Goal: Use online tool/utility: Use online tool/utility

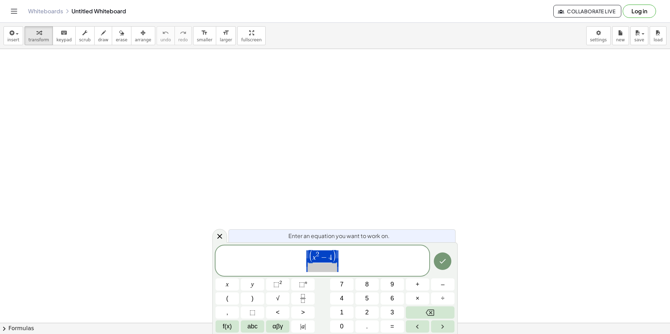
drag, startPoint x: 351, startPoint y: 271, endPoint x: 278, endPoint y: 259, distance: 73.5
click at [278, 259] on span "( x 2 − 4 ) ​" at bounding box center [323, 261] width 214 height 23
click at [380, 249] on div "( x 2 − 4 ) ​" at bounding box center [323, 261] width 214 height 30
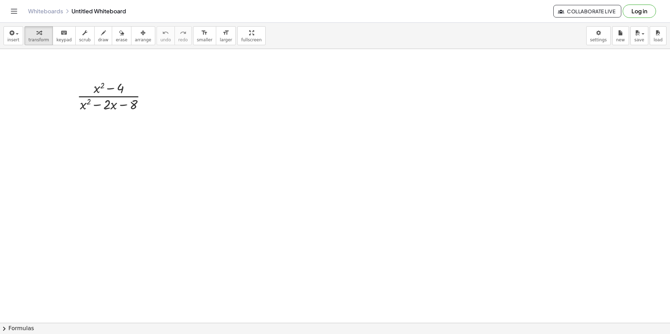
drag, startPoint x: 110, startPoint y: 120, endPoint x: 209, endPoint y: 126, distance: 99.4
click at [151, 97] on div at bounding box center [149, 97] width 8 height 8
click at [151, 97] on div "Fix a mistake Transform line Copy line as LaTeX Copy derivation as LaTeX Expand…" at bounding box center [149, 97] width 8 height 8
click at [99, 93] on div at bounding box center [115, 95] width 82 height 35
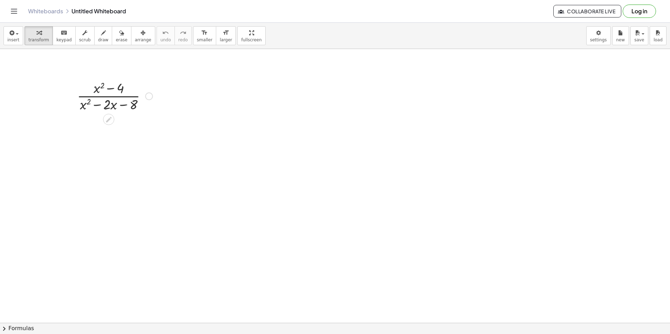
click at [119, 90] on div at bounding box center [115, 95] width 82 height 35
drag, startPoint x: 119, startPoint y: 90, endPoint x: 101, endPoint y: 90, distance: 17.5
click at [101, 90] on div at bounding box center [115, 95] width 82 height 35
drag, startPoint x: 99, startPoint y: 87, endPoint x: 128, endPoint y: 89, distance: 28.4
click at [128, 89] on div at bounding box center [115, 95] width 82 height 35
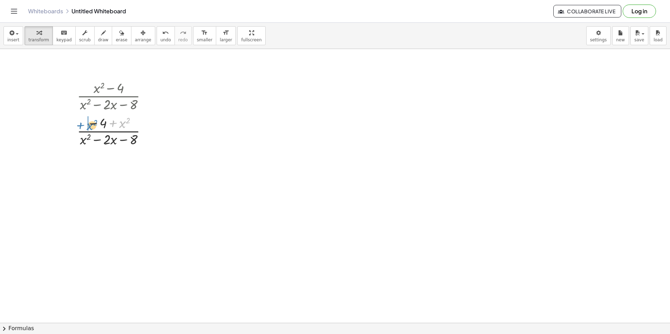
drag, startPoint x: 122, startPoint y: 89, endPoint x: 88, endPoint y: 91, distance: 34.4
click at [109, 96] on div "· ( + x 2 − 4 ) · ( + x 2 − · 2 · x − 8 ) + x 2 · ( + x 2 − 4 ) · ( + x 2 − · 2…" at bounding box center [109, 96] width 0 height 0
drag, startPoint x: 119, startPoint y: 125, endPoint x: 123, endPoint y: 128, distance: 5.3
click at [123, 128] on div at bounding box center [115, 130] width 82 height 35
click at [122, 121] on div at bounding box center [115, 130] width 82 height 35
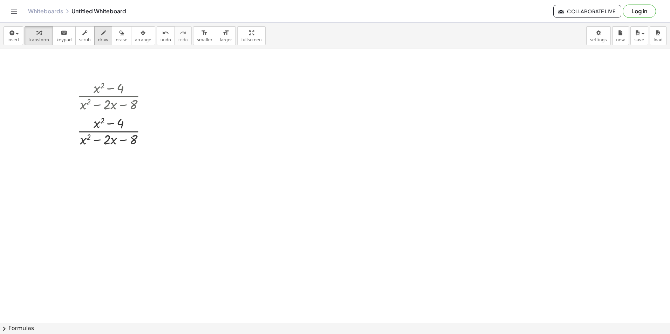
click at [101, 42] on button "draw" at bounding box center [103, 35] width 18 height 19
drag, startPoint x: 232, startPoint y: 86, endPoint x: 278, endPoint y: 105, distance: 49.5
drag, startPoint x: 242, startPoint y: 83, endPoint x: 262, endPoint y: 101, distance: 26.6
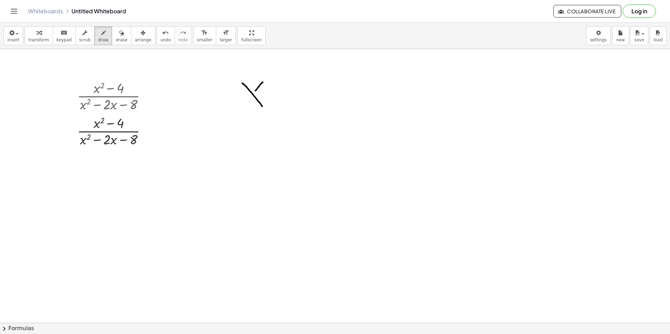
drag, startPoint x: 263, startPoint y: 82, endPoint x: 249, endPoint y: 102, distance: 23.6
drag, startPoint x: 272, startPoint y: 75, endPoint x: 291, endPoint y: 81, distance: 20.2
drag, startPoint x: 285, startPoint y: 95, endPoint x: 308, endPoint y: 93, distance: 23.5
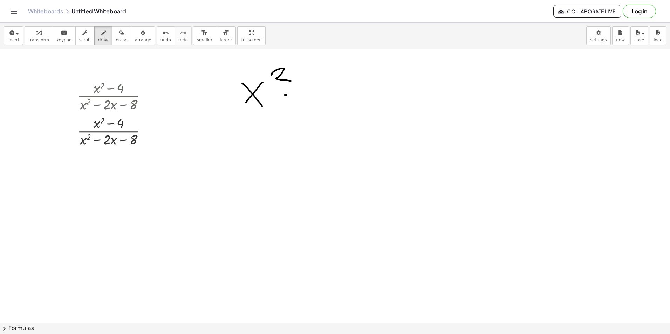
drag, startPoint x: 310, startPoint y: 80, endPoint x: 341, endPoint y: 102, distance: 38.1
drag, startPoint x: 339, startPoint y: 83, endPoint x: 358, endPoint y: 104, distance: 29.0
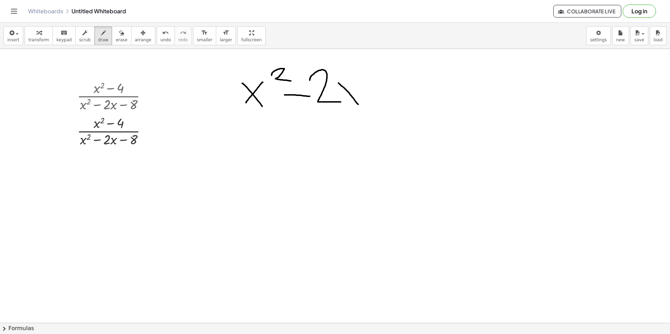
drag, startPoint x: 348, startPoint y: 91, endPoint x: 341, endPoint y: 99, distance: 10.4
drag, startPoint x: 366, startPoint y: 93, endPoint x: 382, endPoint y: 93, distance: 16.8
drag, startPoint x: 381, startPoint y: 75, endPoint x: 385, endPoint y: 79, distance: 6.2
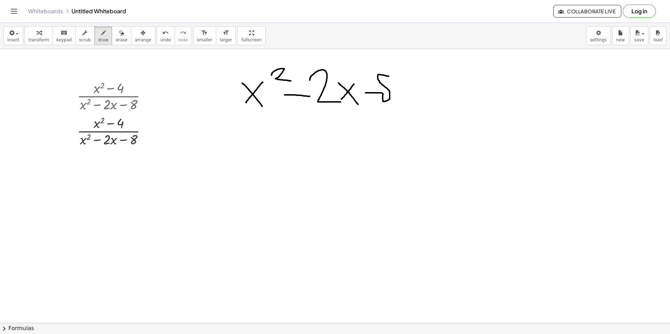
drag, startPoint x: 337, startPoint y: 112, endPoint x: 338, endPoint y: 125, distance: 13.3
drag, startPoint x: 336, startPoint y: 120, endPoint x: 343, endPoint y: 120, distance: 7.7
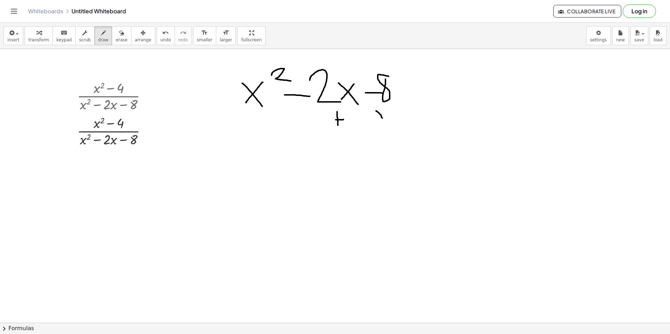
drag, startPoint x: 376, startPoint y: 111, endPoint x: 389, endPoint y: 120, distance: 14.9
drag, startPoint x: 387, startPoint y: 113, endPoint x: 378, endPoint y: 124, distance: 13.7
drag, startPoint x: 275, startPoint y: 142, endPoint x: 320, endPoint y: 156, distance: 47.1
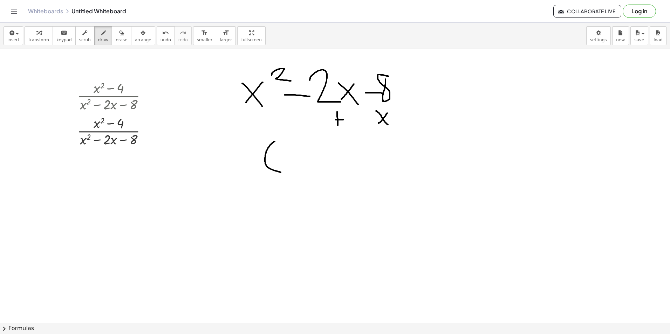
drag, startPoint x: 344, startPoint y: 145, endPoint x: 344, endPoint y: 173, distance: 27.7
drag, startPoint x: 276, startPoint y: 154, endPoint x: 292, endPoint y: 169, distance: 22.1
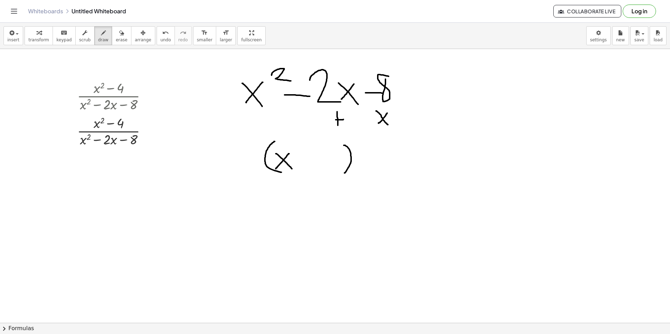
drag, startPoint x: 289, startPoint y: 154, endPoint x: 276, endPoint y: 169, distance: 20.1
drag, startPoint x: 295, startPoint y: 162, endPoint x: 308, endPoint y: 162, distance: 12.6
drag, startPoint x: 309, startPoint y: 141, endPoint x: 321, endPoint y: 156, distance: 18.8
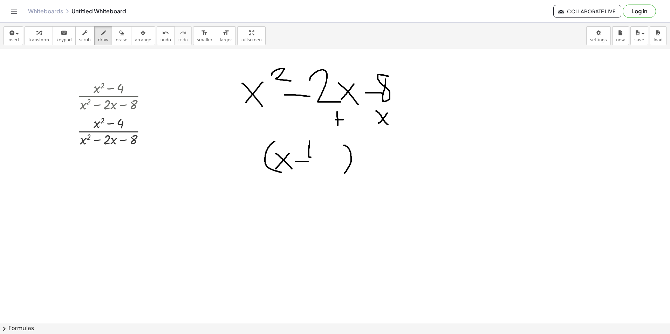
drag, startPoint x: 319, startPoint y: 137, endPoint x: 319, endPoint y: 162, distance: 24.9
drag, startPoint x: 368, startPoint y: 142, endPoint x: 371, endPoint y: 167, distance: 25.1
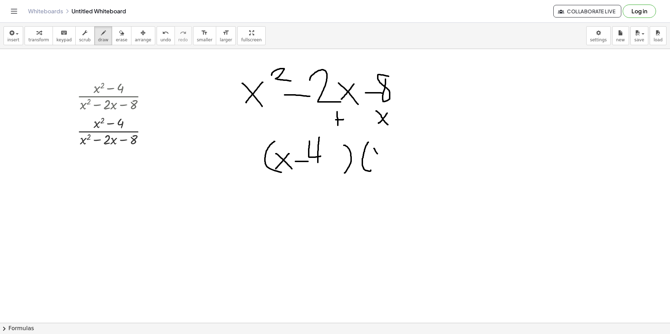
drag, startPoint x: 374, startPoint y: 149, endPoint x: 388, endPoint y: 164, distance: 20.8
drag, startPoint x: 381, startPoint y: 156, endPoint x: 393, endPoint y: 152, distance: 13.4
drag, startPoint x: 400, startPoint y: 148, endPoint x: 400, endPoint y: 168, distance: 20.0
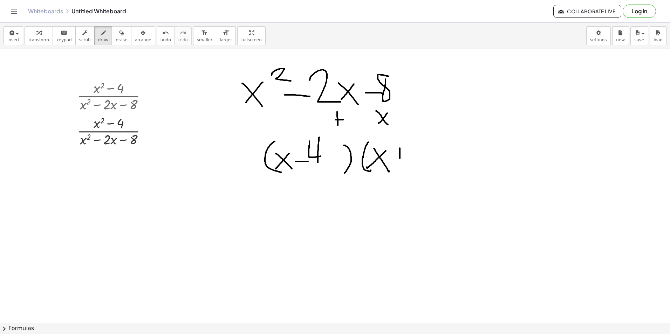
drag, startPoint x: 395, startPoint y: 159, endPoint x: 407, endPoint y: 158, distance: 11.3
drag, startPoint x: 405, startPoint y: 142, endPoint x: 430, endPoint y: 170, distance: 37.2
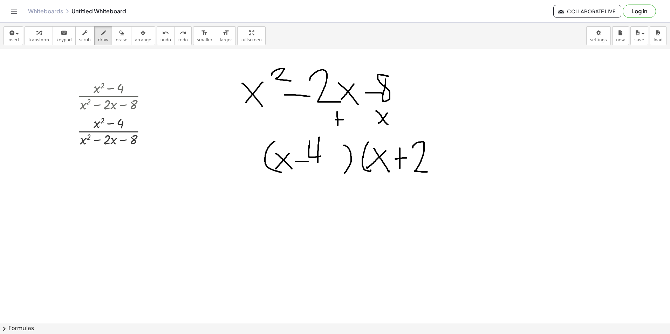
drag, startPoint x: 413, startPoint y: 148, endPoint x: 427, endPoint y: 172, distance: 28.1
drag, startPoint x: 421, startPoint y: 134, endPoint x: 429, endPoint y: 179, distance: 46.2
drag, startPoint x: 164, startPoint y: 165, endPoint x: 171, endPoint y: 183, distance: 18.5
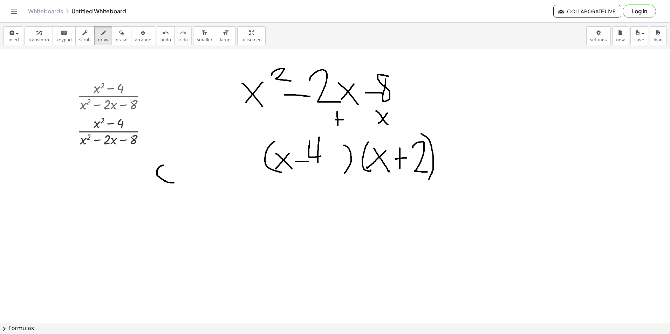
drag, startPoint x: 169, startPoint y: 170, endPoint x: 182, endPoint y: 176, distance: 14.8
drag
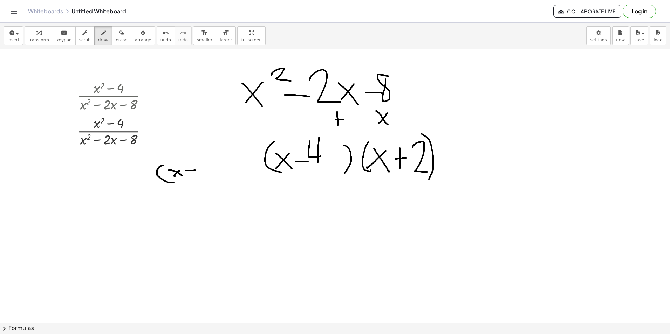
drag, startPoint x: 217, startPoint y: 162, endPoint x: 230, endPoint y: 164, distance: 13.2
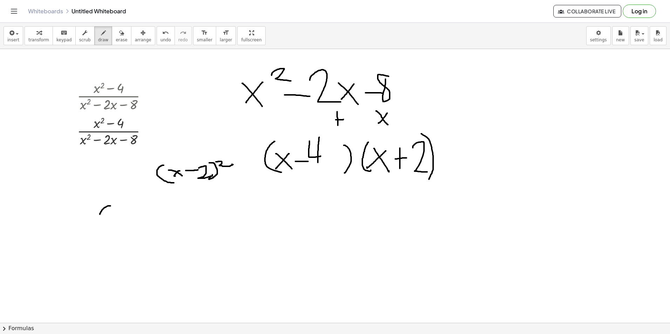
drag, startPoint x: 105, startPoint y: 207, endPoint x: 105, endPoint y: 230, distance: 22.8
drag, startPoint x: 110, startPoint y: 212, endPoint x: 119, endPoint y: 223, distance: 13.7
drag, startPoint x: 121, startPoint y: 216, endPoint x: 109, endPoint y: 223, distance: 13.7
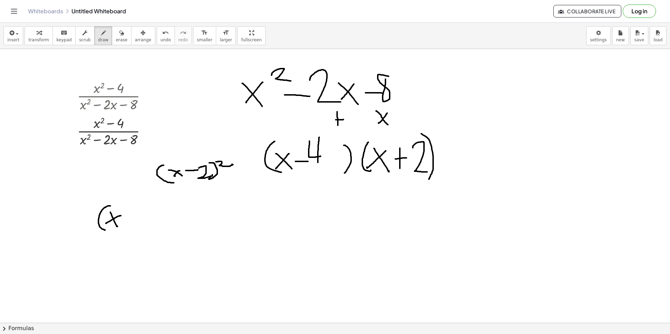
drag, startPoint x: 128, startPoint y: 221, endPoint x: 139, endPoint y: 220, distance: 11.2
drag, startPoint x: 141, startPoint y: 217, endPoint x: 151, endPoint y: 229, distance: 15.9
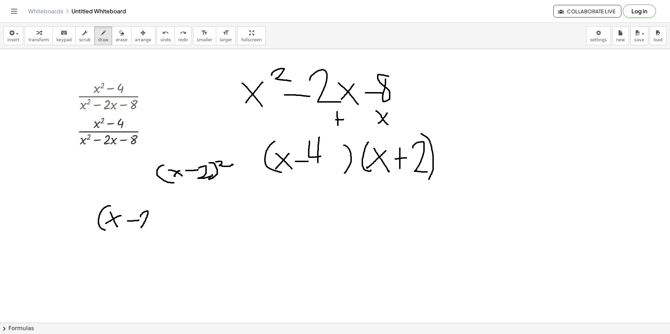
drag, startPoint x: 152, startPoint y: 206, endPoint x: 158, endPoint y: 235, distance: 29.7
drag, startPoint x: 170, startPoint y: 214, endPoint x: 173, endPoint y: 231, distance: 17.2
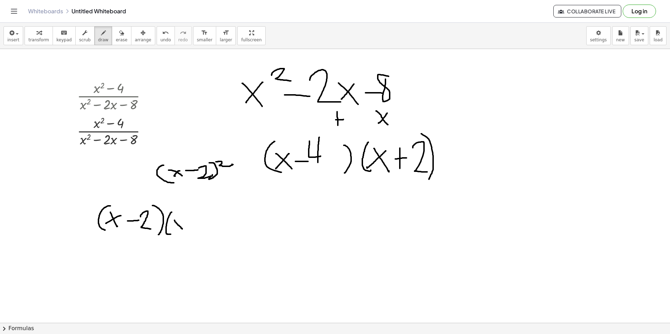
drag, startPoint x: 175, startPoint y: 220, endPoint x: 182, endPoint y: 229, distance: 11.7
drag, startPoint x: 183, startPoint y: 220, endPoint x: 189, endPoint y: 223, distance: 6.7
drag, startPoint x: 190, startPoint y: 222, endPoint x: 204, endPoint y: 221, distance: 14.0
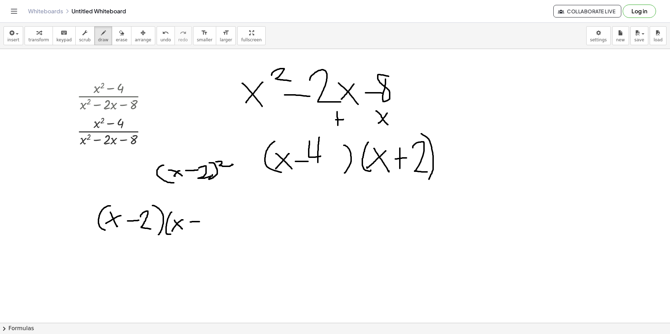
drag, startPoint x: 205, startPoint y: 210, endPoint x: 220, endPoint y: 227, distance: 22.1
drag, startPoint x: 228, startPoint y: 209, endPoint x: 220, endPoint y: 238, distance: 30.2
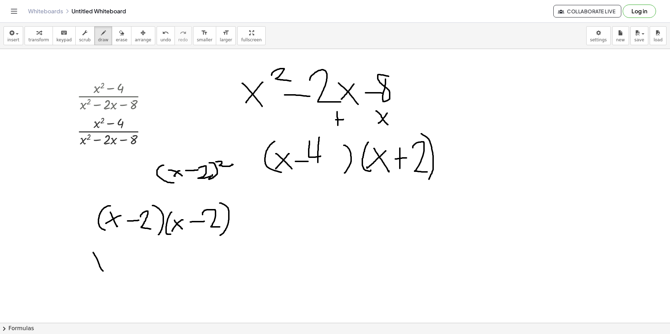
drag, startPoint x: 93, startPoint y: 253, endPoint x: 103, endPoint y: 264, distance: 14.9
drag, startPoint x: 102, startPoint y: 258, endPoint x: 101, endPoint y: 265, distance: 7.1
drag, startPoint x: 111, startPoint y: 255, endPoint x: 125, endPoint y: 262, distance: 15.4
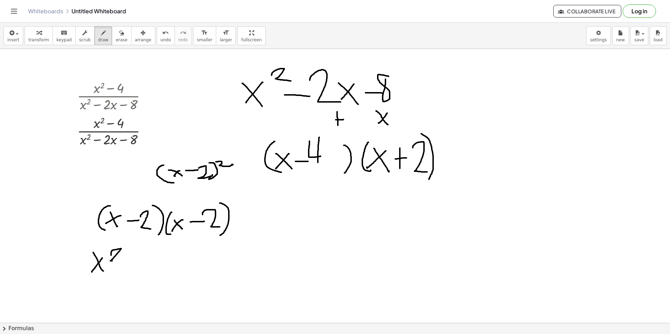
drag, startPoint x: 123, startPoint y: 269, endPoint x: 131, endPoint y: 269, distance: 8.4
drag, startPoint x: 133, startPoint y: 261, endPoint x: 148, endPoint y: 273, distance: 18.2
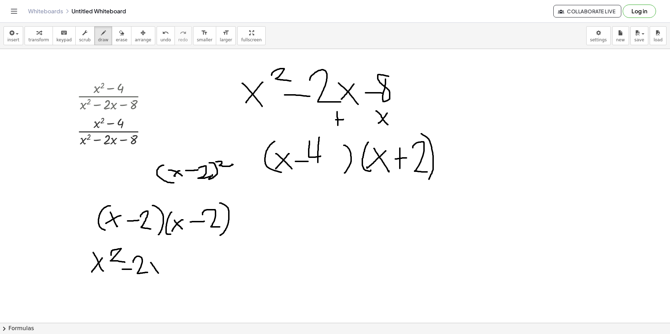
drag, startPoint x: 151, startPoint y: 263, endPoint x: 161, endPoint y: 275, distance: 15.7
drag, startPoint x: 157, startPoint y: 266, endPoint x: 146, endPoint y: 275, distance: 14.0
drag, startPoint x: 168, startPoint y: 265, endPoint x: 177, endPoint y: 265, distance: 8.8
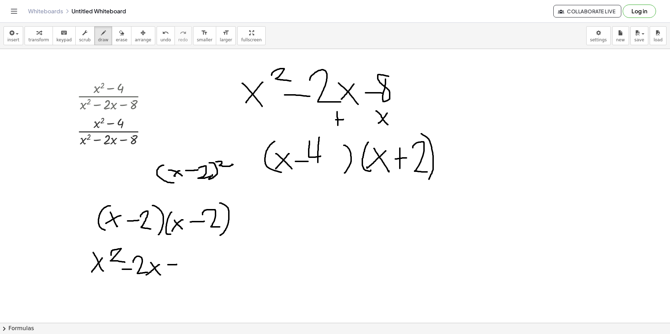
drag, startPoint x: 178, startPoint y: 253, endPoint x: 193, endPoint y: 270, distance: 22.1
drag, startPoint x: 199, startPoint y: 257, endPoint x: 185, endPoint y: 274, distance: 21.6
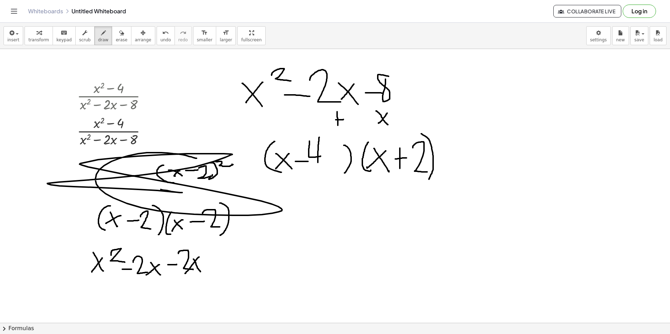
drag, startPoint x: 128, startPoint y: 156, endPoint x: 171, endPoint y: 198, distance: 60.5
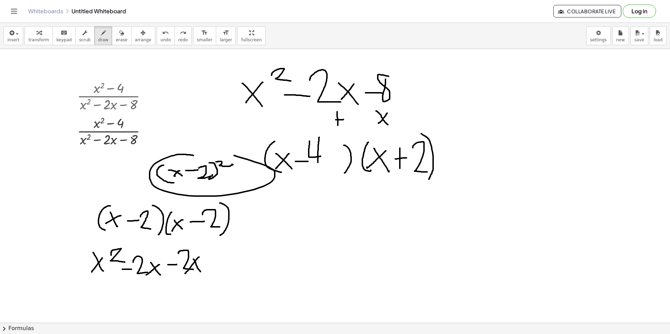
click at [116, 39] on span "erase" at bounding box center [122, 39] width 12 height 5
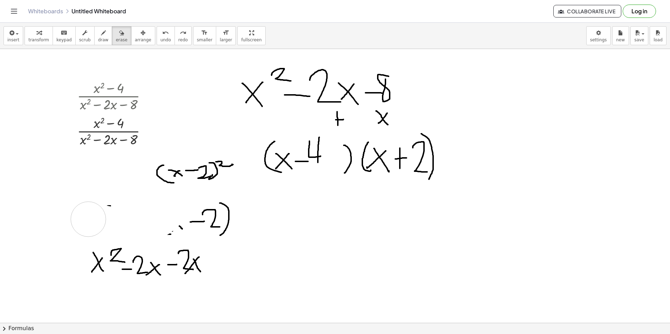
drag, startPoint x: 176, startPoint y: 206, endPoint x: 88, endPoint y: 219, distance: 88.9
drag, startPoint x: 102, startPoint y: 39, endPoint x: 163, endPoint y: 71, distance: 69.6
click at [100, 39] on button "draw" at bounding box center [103, 35] width 18 height 19
drag, startPoint x: 117, startPoint y: 37, endPoint x: 153, endPoint y: 82, distance: 57.4
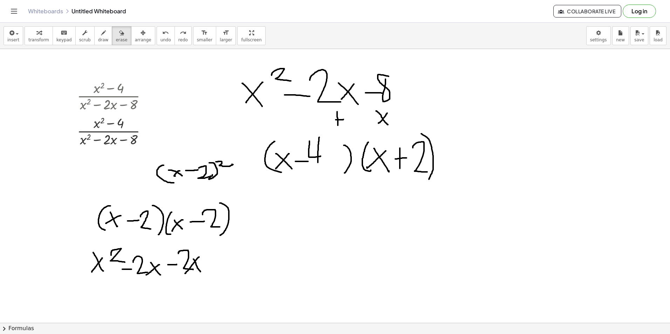
click at [117, 37] on button "erase" at bounding box center [121, 35] width 19 height 19
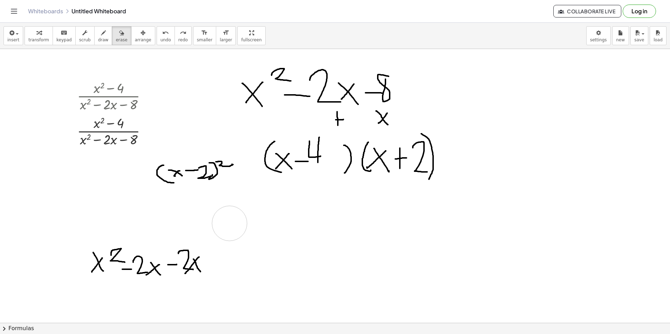
drag, startPoint x: 222, startPoint y: 207, endPoint x: 230, endPoint y: 224, distance: 18.5
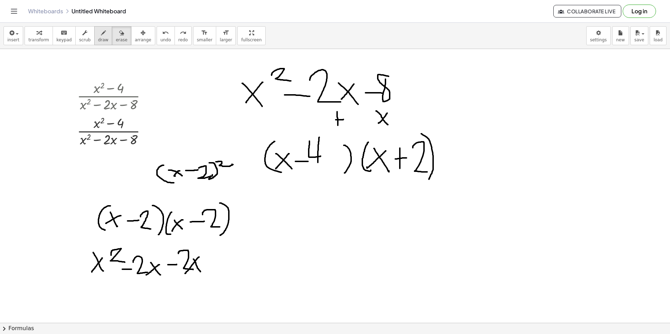
click at [98, 40] on span "draw" at bounding box center [103, 39] width 11 height 5
drag, startPoint x: 211, startPoint y: 256, endPoint x: 211, endPoint y: 275, distance: 18.9
drag, startPoint x: 207, startPoint y: 266, endPoint x: 223, endPoint y: 265, distance: 15.1
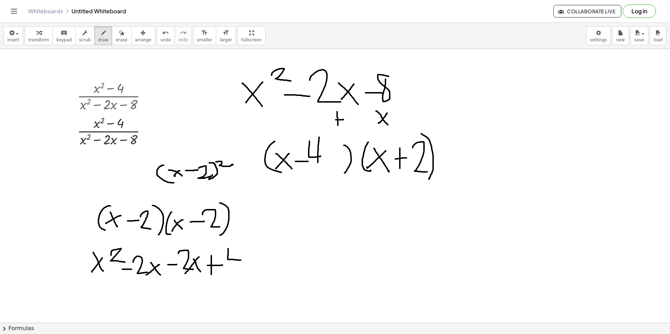
drag, startPoint x: 228, startPoint y: 249, endPoint x: 241, endPoint y: 260, distance: 17.1
drag, startPoint x: 241, startPoint y: 250, endPoint x: 241, endPoint y: 275, distance: 25.6
drag, startPoint x: 133, startPoint y: 252, endPoint x: 194, endPoint y: 273, distance: 64.7
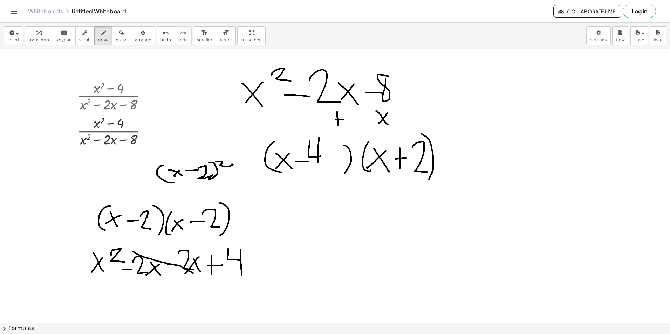
drag, startPoint x: 166, startPoint y: 264, endPoint x: 146, endPoint y: 269, distance: 20.7
drag, startPoint x: 221, startPoint y: 179, endPoint x: 269, endPoint y: 198, distance: 52.5
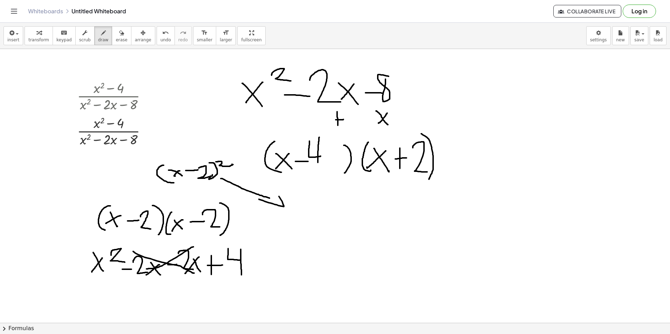
drag, startPoint x: 259, startPoint y: 199, endPoint x: 272, endPoint y: 190, distance: 16.3
drag, startPoint x: 262, startPoint y: 223, endPoint x: 272, endPoint y: 241, distance: 21.0
drag, startPoint x: 273, startPoint y: 221, endPoint x: 259, endPoint y: 241, distance: 24.0
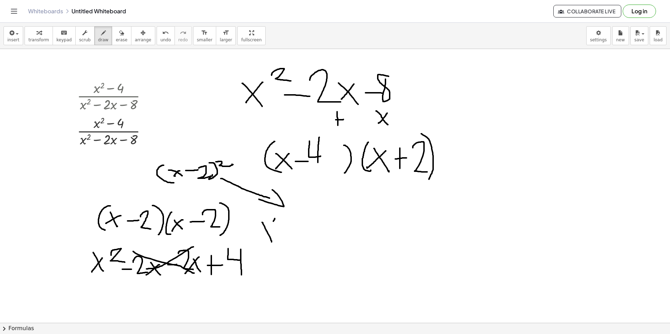
drag, startPoint x: 260, startPoint y: 216, endPoint x: 264, endPoint y: 247, distance: 31.4
drag, startPoint x: 278, startPoint y: 234, endPoint x: 285, endPoint y: 233, distance: 7.4
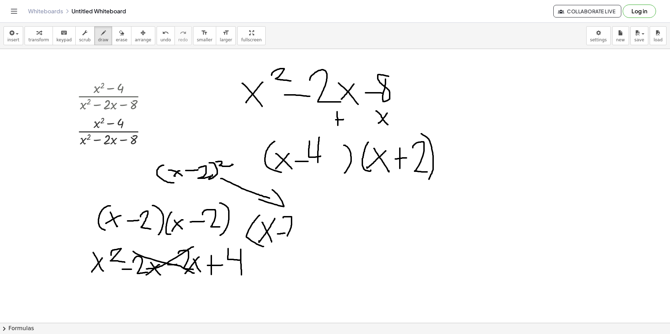
drag, startPoint x: 283, startPoint y: 218, endPoint x: 298, endPoint y: 237, distance: 23.8
drag, startPoint x: 301, startPoint y: 214, endPoint x: 302, endPoint y: 245, distance: 30.8
drag, startPoint x: 306, startPoint y: 225, endPoint x: 318, endPoint y: 241, distance: 20.3
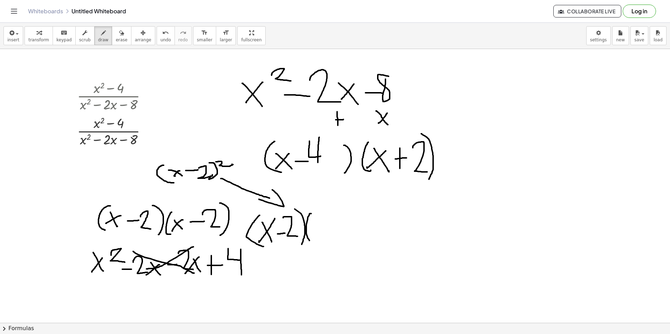
drag, startPoint x: 315, startPoint y: 226, endPoint x: 330, endPoint y: 241, distance: 21.8
drag, startPoint x: 318, startPoint y: 238, endPoint x: 313, endPoint y: 244, distance: 8.0
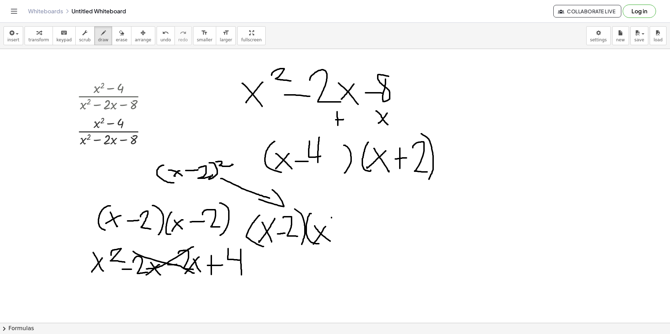
drag, startPoint x: 332, startPoint y: 218, endPoint x: 335, endPoint y: 238, distance: 20.7
drag, startPoint x: 331, startPoint y: 232, endPoint x: 343, endPoint y: 230, distance: 11.6
drag, startPoint x: 346, startPoint y: 213, endPoint x: 358, endPoint y: 234, distance: 24.3
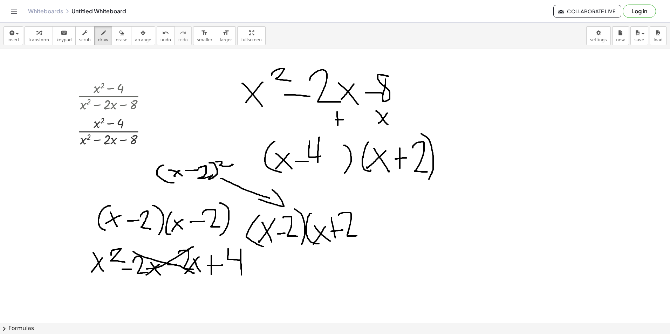
drag, startPoint x: 355, startPoint y: 208, endPoint x: 360, endPoint y: 251, distance: 43.0
drag, startPoint x: 257, startPoint y: 261, endPoint x: 265, endPoint y: 278, distance: 19.0
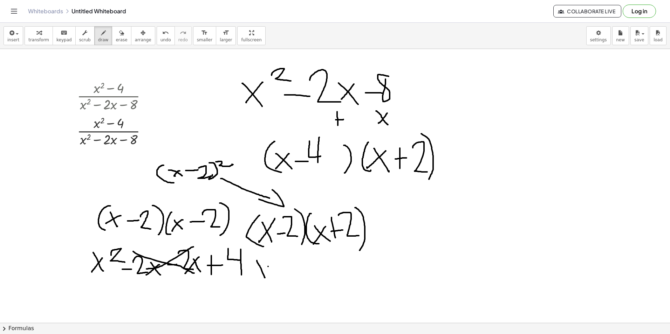
drag, startPoint x: 268, startPoint y: 267, endPoint x: 255, endPoint y: 278, distance: 17.1
drag, startPoint x: 274, startPoint y: 260, endPoint x: 291, endPoint y: 261, distance: 17.6
drag, startPoint x: 291, startPoint y: 262, endPoint x: 291, endPoint y: 277, distance: 15.1
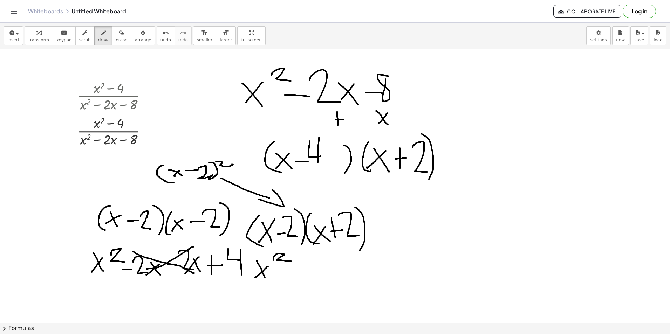
drag, startPoint x: 288, startPoint y: 272, endPoint x: 305, endPoint y: 271, distance: 17.2
drag, startPoint x: 306, startPoint y: 257, endPoint x: 318, endPoint y: 271, distance: 19.2
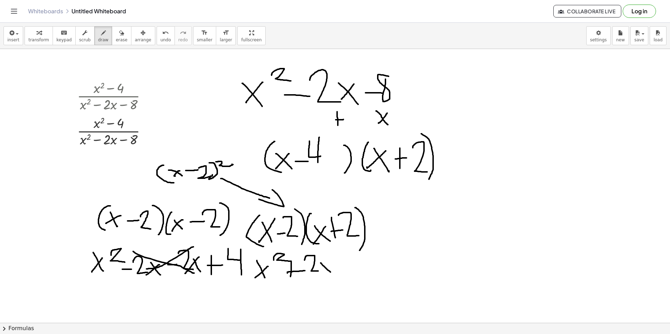
drag, startPoint x: 321, startPoint y: 263, endPoint x: 332, endPoint y: 273, distance: 14.6
drag, startPoint x: 337, startPoint y: 266, endPoint x: 348, endPoint y: 265, distance: 10.6
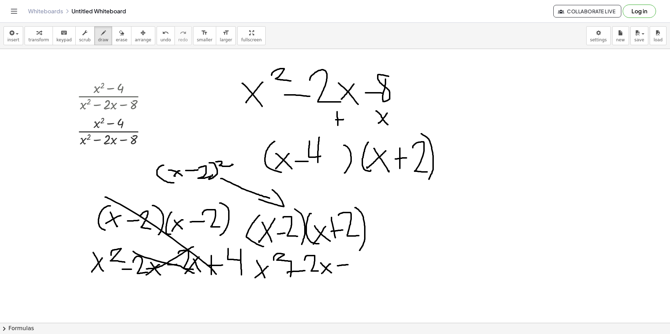
drag, startPoint x: 105, startPoint y: 197, endPoint x: 217, endPoint y: 269, distance: 133.2
drag, startPoint x: 225, startPoint y: 202, endPoint x: 134, endPoint y: 281, distance: 120.0
drag, startPoint x: 348, startPoint y: 255, endPoint x: 364, endPoint y: 271, distance: 22.1
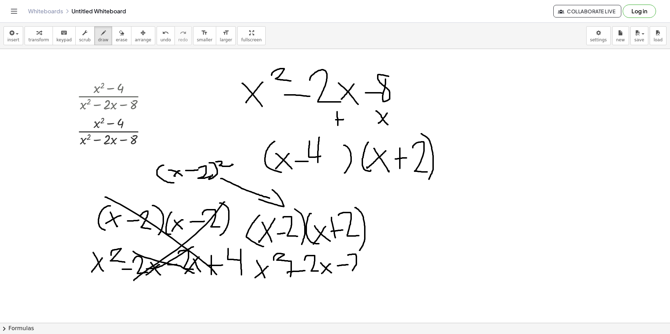
drag, startPoint x: 364, startPoint y: 258, endPoint x: 376, endPoint y: 270, distance: 17.1
drag, startPoint x: 374, startPoint y: 257, endPoint x: 371, endPoint y: 261, distance: 5.1
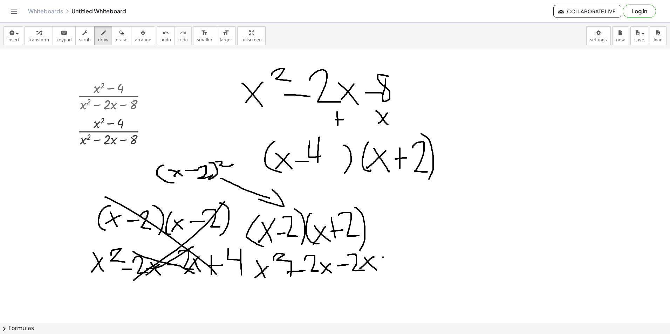
drag, startPoint x: 383, startPoint y: 258, endPoint x: 393, endPoint y: 256, distance: 10.6
drag, startPoint x: 398, startPoint y: 244, endPoint x: 409, endPoint y: 252, distance: 13.2
drag, startPoint x: 409, startPoint y: 244, endPoint x: 322, endPoint y: 266, distance: 90.4
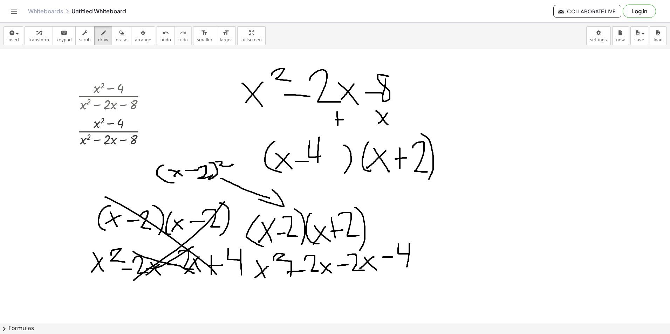
drag, startPoint x: 285, startPoint y: 255, endPoint x: 384, endPoint y: 269, distance: 100.1
drag, startPoint x: 283, startPoint y: 289, endPoint x: 294, endPoint y: 307, distance: 20.9
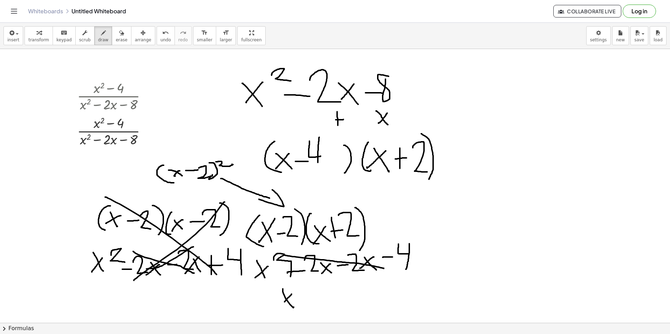
drag, startPoint x: 285, startPoint y: 302, endPoint x: 282, endPoint y: 298, distance: 4.7
drag, startPoint x: 293, startPoint y: 286, endPoint x: 308, endPoint y: 300, distance: 19.6
drag, startPoint x: 308, startPoint y: 300, endPoint x: 328, endPoint y: 300, distance: 20.7
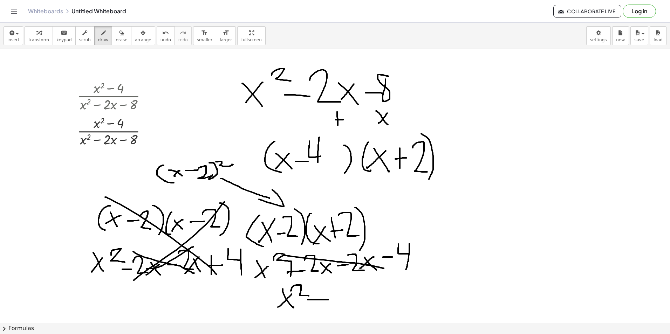
drag, startPoint x: 333, startPoint y: 286, endPoint x: 343, endPoint y: 297, distance: 14.4
drag, startPoint x: 343, startPoint y: 291, endPoint x: 342, endPoint y: 294, distance: 4.1
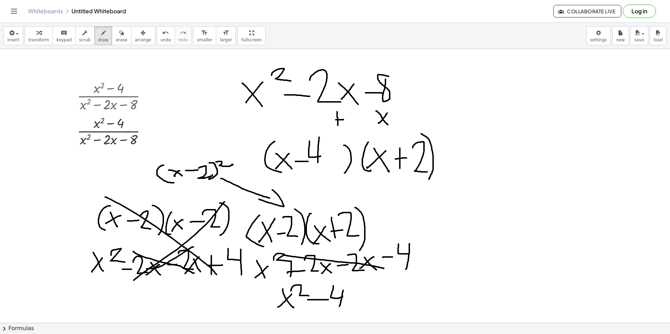
drag, startPoint x: 441, startPoint y: 73, endPoint x: 464, endPoint y: 94, distance: 30.3
drag, startPoint x: 460, startPoint y: 76, endPoint x: 445, endPoint y: 94, distance: 23.6
drag, startPoint x: 466, startPoint y: 87, endPoint x: 476, endPoint y: 87, distance: 9.8
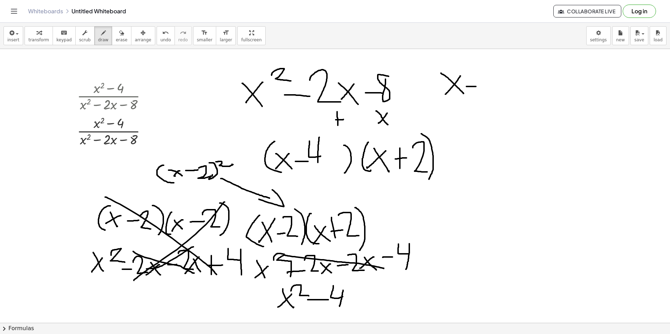
drag, startPoint x: 483, startPoint y: 74, endPoint x: 504, endPoint y: 93, distance: 28.5
drag, startPoint x: 436, startPoint y: 73, endPoint x: 439, endPoint y: 98, distance: 25.8
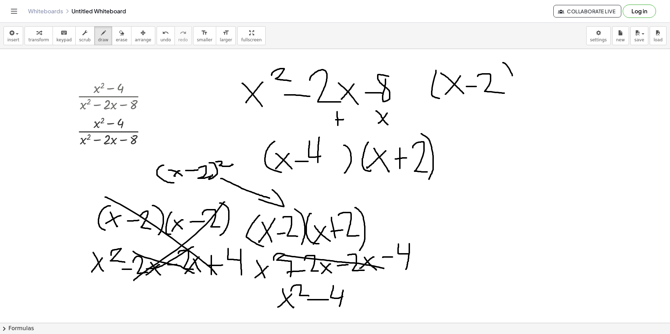
drag, startPoint x: 503, startPoint y: 63, endPoint x: 512, endPoint y: 93, distance: 31.3
drag, startPoint x: 525, startPoint y: 76, endPoint x: 527, endPoint y: 106, distance: 29.9
drag, startPoint x: 530, startPoint y: 85, endPoint x: 546, endPoint y: 101, distance: 22.3
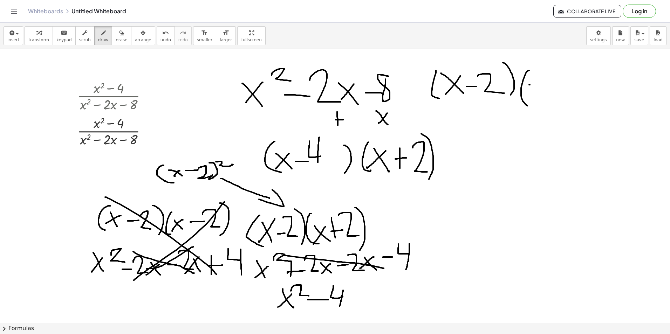
drag, startPoint x: 541, startPoint y: 83, endPoint x: 552, endPoint y: 81, distance: 11.1
drag, startPoint x: 552, startPoint y: 81, endPoint x: 555, endPoint y: 101, distance: 20.3
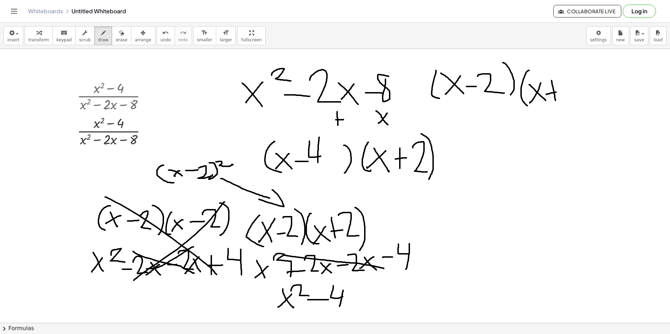
drag, startPoint x: 546, startPoint y: 95, endPoint x: 565, endPoint y: 90, distance: 18.8
drag, startPoint x: 569, startPoint y: 76, endPoint x: 589, endPoint y: 95, distance: 28.0
drag, startPoint x: 580, startPoint y: 71, endPoint x: 599, endPoint y: 102, distance: 36.4
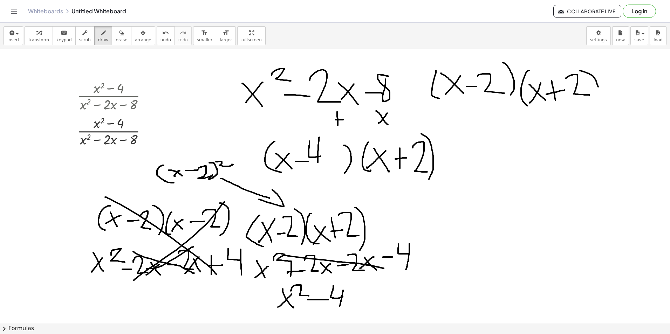
drag, startPoint x: 449, startPoint y: 112, endPoint x: 607, endPoint y: 111, distance: 158.1
drag, startPoint x: 439, startPoint y: 119, endPoint x: 449, endPoint y: 139, distance: 22.6
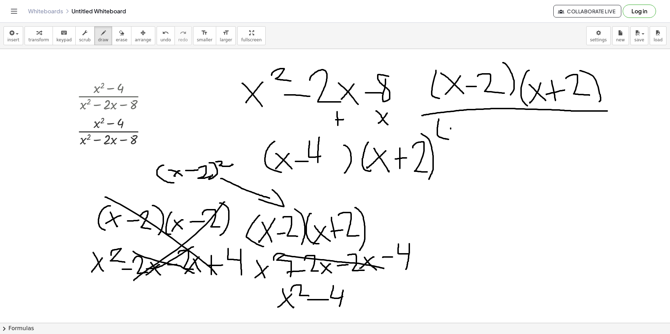
drag, startPoint x: 451, startPoint y: 128, endPoint x: 464, endPoint y: 140, distance: 17.9
drag, startPoint x: 467, startPoint y: 130, endPoint x: 488, endPoint y: 128, distance: 21.5
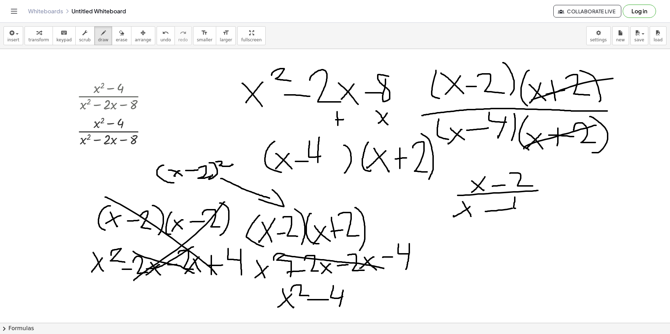
click at [116, 37] on span "erase" at bounding box center [122, 39] width 12 height 5
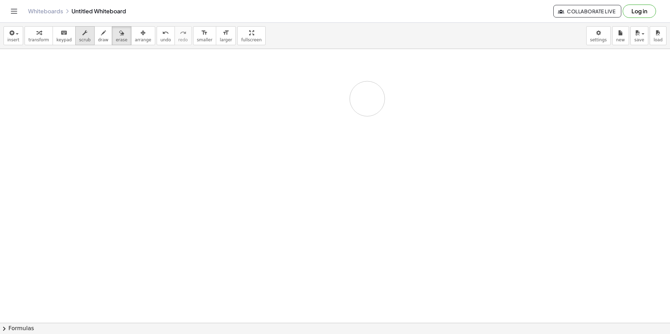
drag, startPoint x: 98, startPoint y: 80, endPoint x: 85, endPoint y: 36, distance: 45.1
drag, startPoint x: 87, startPoint y: 109, endPoint x: 254, endPoint y: 144, distance: 170.9
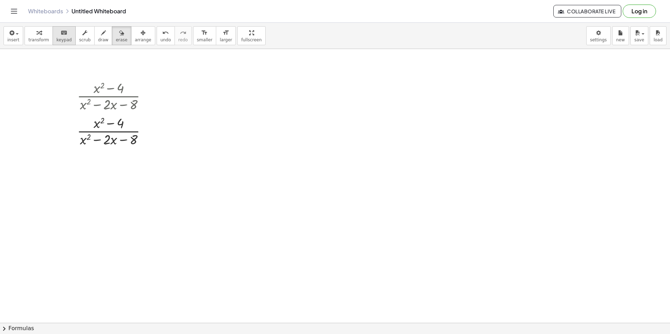
click at [60, 42] on span "keypad" at bounding box center [63, 39] width 15 height 5
click at [8, 37] on span "insert" at bounding box center [13, 39] width 12 height 5
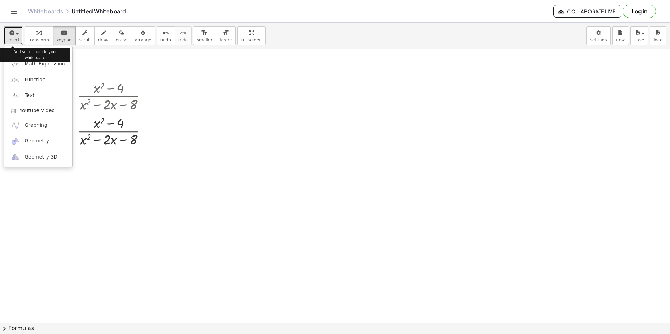
click at [7, 37] on button "insert" at bounding box center [14, 35] width 20 height 19
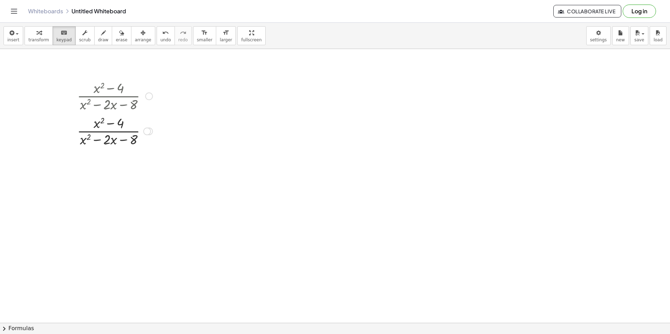
click at [128, 113] on div at bounding box center [115, 95] width 82 height 35
click at [124, 109] on div at bounding box center [115, 95] width 82 height 35
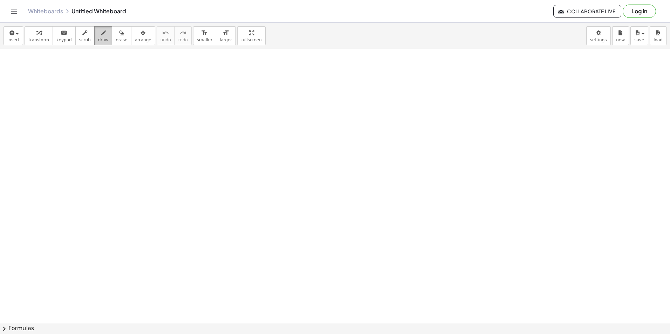
click at [98, 39] on span "draw" at bounding box center [103, 39] width 11 height 5
drag, startPoint x: 111, startPoint y: 90, endPoint x: 111, endPoint y: 121, distance: 31.2
drag, startPoint x: 113, startPoint y: 101, endPoint x: 121, endPoint y: 114, distance: 15.3
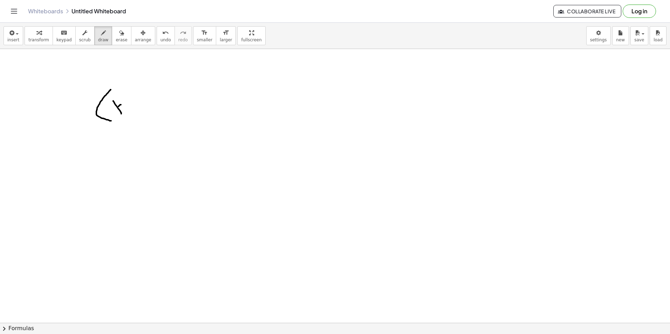
drag, startPoint x: 118, startPoint y: 107, endPoint x: 108, endPoint y: 116, distance: 14.6
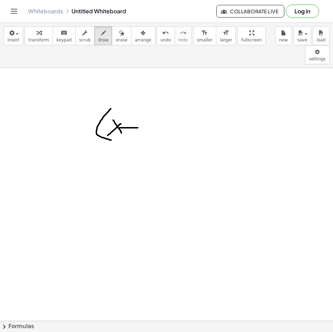
drag, startPoint x: 120, startPoint y: 109, endPoint x: 138, endPoint y: 109, distance: 18.2
drag, startPoint x: 142, startPoint y: 91, endPoint x: 156, endPoint y: 115, distance: 27.8
drag, startPoint x: 156, startPoint y: 83, endPoint x: 157, endPoint y: 119, distance: 36.1
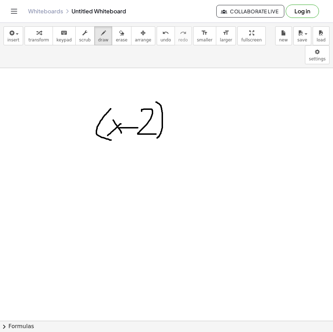
drag, startPoint x: 168, startPoint y: 87, endPoint x: 166, endPoint y: 91, distance: 5.1
drag, startPoint x: 168, startPoint y: 86, endPoint x: 178, endPoint y: 85, distance: 9.5
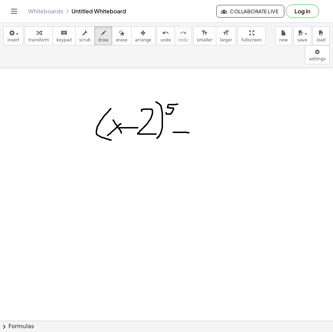
drag, startPoint x: 173, startPoint y: 113, endPoint x: 189, endPoint y: 114, distance: 15.8
drag, startPoint x: 197, startPoint y: 93, endPoint x: 206, endPoint y: 114, distance: 23.4
drag, startPoint x: 206, startPoint y: 106, endPoint x: 217, endPoint y: 112, distance: 12.9
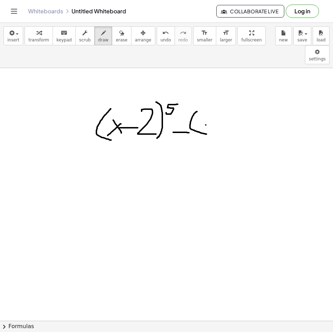
drag, startPoint x: 214, startPoint y: 107, endPoint x: 205, endPoint y: 114, distance: 11.7
drag, startPoint x: 223, startPoint y: 108, endPoint x: 232, endPoint y: 108, distance: 9.1
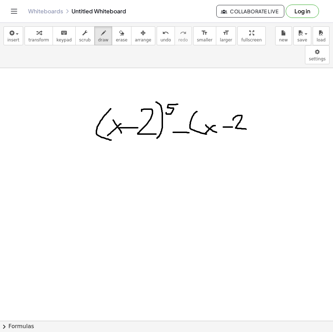
drag, startPoint x: 233, startPoint y: 101, endPoint x: 247, endPoint y: 110, distance: 16.6
drag, startPoint x: 247, startPoint y: 95, endPoint x: 247, endPoint y: 119, distance: 23.8
drag, startPoint x: 259, startPoint y: 97, endPoint x: 267, endPoint y: 100, distance: 9.4
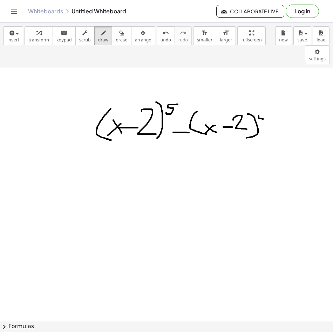
drag, startPoint x: 266, startPoint y: 96, endPoint x: 263, endPoint y: 106, distance: 10.2
drag, startPoint x: 105, startPoint y: 86, endPoint x: 107, endPoint y: 130, distance: 44.2
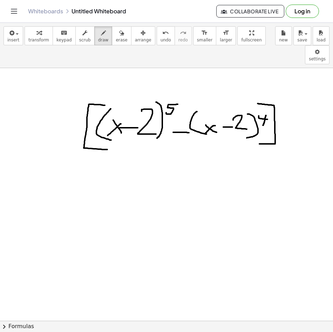
drag, startPoint x: 258, startPoint y: 84, endPoint x: 259, endPoint y: 125, distance: 40.3
drag, startPoint x: 282, startPoint y: 90, endPoint x: 282, endPoint y: 109, distance: 18.9
drag, startPoint x: 284, startPoint y: 102, endPoint x: 292, endPoint y: 114, distance: 14.6
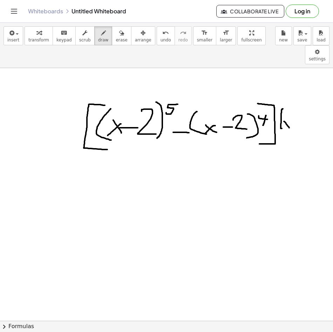
drag, startPoint x: 294, startPoint y: 109, endPoint x: 299, endPoint y: 109, distance: 5.6
drag, startPoint x: 301, startPoint y: 104, endPoint x: 311, endPoint y: 110, distance: 10.7
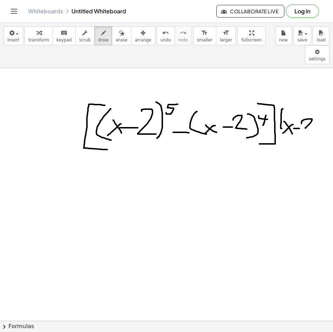
drag, startPoint x: 316, startPoint y: 96, endPoint x: 318, endPoint y: 117, distance: 21.8
drag, startPoint x: 323, startPoint y: 90, endPoint x: 328, endPoint y: 93, distance: 6.3
click at [328, 93] on div "×" at bounding box center [166, 194] width 333 height 252
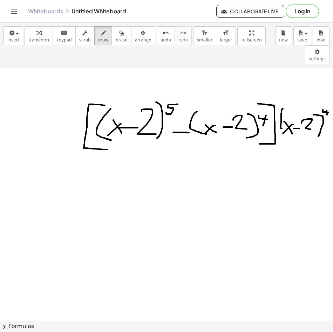
drag, startPoint x: 327, startPoint y: 91, endPoint x: 327, endPoint y: 96, distance: 4.2
drag, startPoint x: 103, startPoint y: 128, endPoint x: 156, endPoint y: 122, distance: 54.0
drag, startPoint x: 99, startPoint y: 138, endPoint x: 109, endPoint y: 145, distance: 12.2
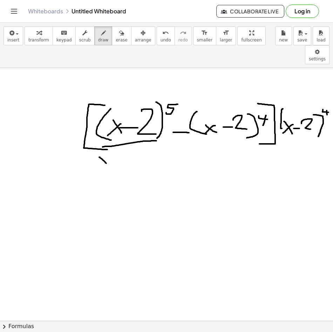
drag, startPoint x: 110, startPoint y: 137, endPoint x: 95, endPoint y: 148, distance: 18.0
drag, startPoint x: 111, startPoint y: 145, endPoint x: 120, endPoint y: 144, distance: 9.5
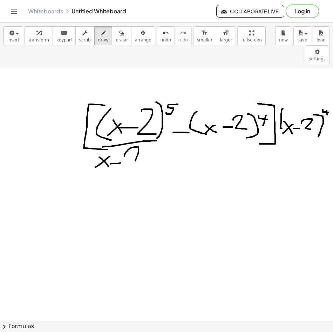
drag
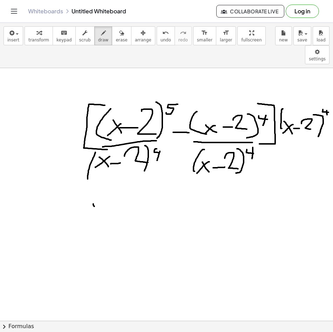
click at [333, 121] on html "Graspable Math Activities Get Started Activity Bank Assigned Work Classes White…" at bounding box center [166, 166] width 333 height 332
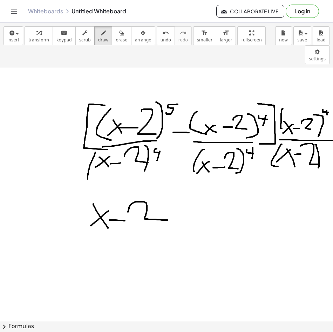
drag, startPoint x: 171, startPoint y: 183, endPoint x: 182, endPoint y: 199, distance: 19.1
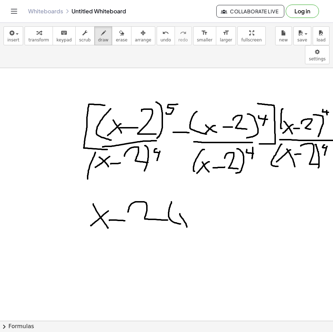
drag, startPoint x: 180, startPoint y: 197, endPoint x: 187, endPoint y: 209, distance: 13.2
drag, startPoint x: 193, startPoint y: 199, endPoint x: 207, endPoint y: 198, distance: 14.7
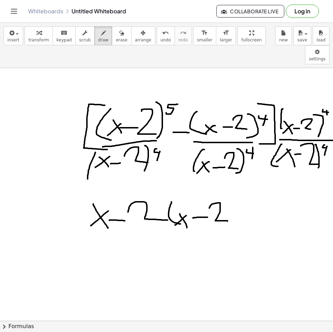
drag, startPoint x: 214, startPoint y: 184, endPoint x: 227, endPoint y: 202, distance: 22.2
drag, startPoint x: 225, startPoint y: 170, endPoint x: 239, endPoint y: 182, distance: 18.4
drag, startPoint x: 241, startPoint y: 177, endPoint x: 245, endPoint y: 183, distance: 6.6
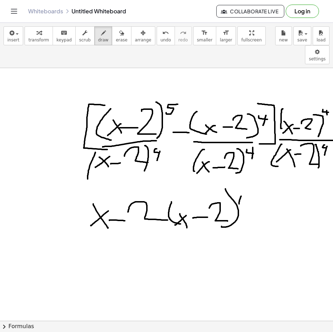
drag, startPoint x: 245, startPoint y: 180, endPoint x: 244, endPoint y: 195, distance: 14.4
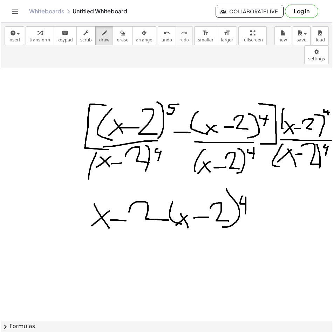
scroll to position [0, 11]
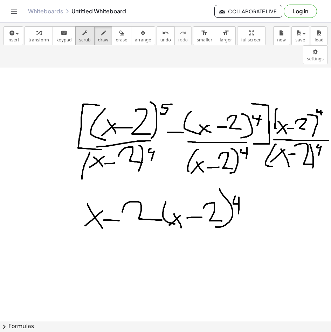
click at [82, 33] on icon "button" at bounding box center [84, 33] width 5 height 8
click at [61, 36] on icon "keyboard" at bounding box center [64, 33] width 7 height 8
click at [119, 36] on icon "button" at bounding box center [121, 33] width 5 height 8
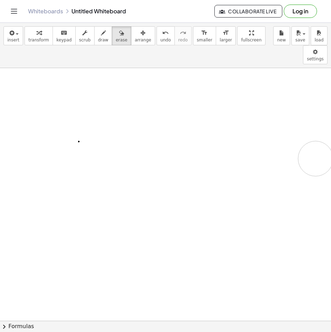
drag, startPoint x: 129, startPoint y: 87, endPoint x: 171, endPoint y: 102, distance: 44.5
click at [94, 36] on button "draw" at bounding box center [103, 35] width 18 height 19
drag, startPoint x: 48, startPoint y: 70, endPoint x: 48, endPoint y: 102, distance: 32.2
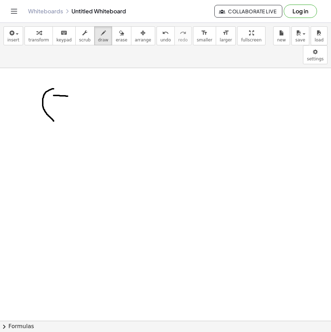
drag, startPoint x: 48, startPoint y: 76, endPoint x: 50, endPoint y: 103, distance: 27.0
drag, startPoint x: 65, startPoint y: 89, endPoint x: 77, endPoint y: 102, distance: 17.6
drag, startPoint x: 76, startPoint y: 91, endPoint x: 62, endPoint y: 101, distance: 17.1
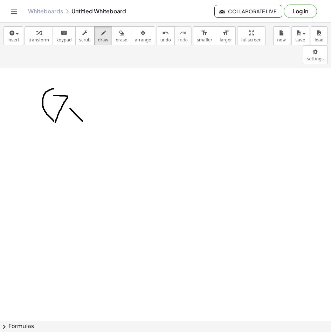
click at [112, 37] on button "erase" at bounding box center [121, 35] width 19 height 19
drag, startPoint x: 33, startPoint y: 79, endPoint x: 102, endPoint y: 70, distance: 70.3
click at [94, 34] on button "draw" at bounding box center [103, 35] width 18 height 19
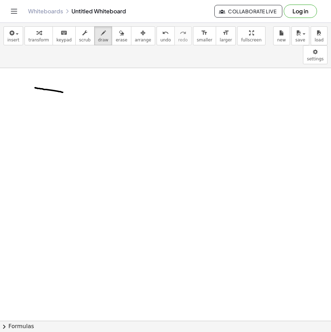
drag, startPoint x: 30, startPoint y: 69, endPoint x: 52, endPoint y: 98, distance: 36.3
drag, startPoint x: 62, startPoint y: 88, endPoint x: 75, endPoint y: 103, distance: 19.9
drag, startPoint x: 74, startPoint y: 91, endPoint x: 67, endPoint y: 99, distance: 10.9
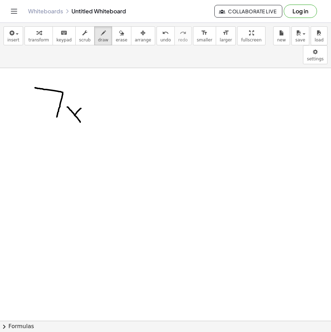
drag, startPoint x: 27, startPoint y: 70, endPoint x: 31, endPoint y: 92, distance: 22.4
drag, startPoint x: 80, startPoint y: 95, endPoint x: 89, endPoint y: 95, distance: 9.5
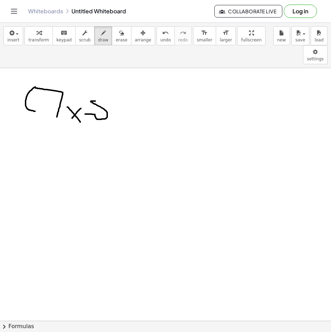
drag, startPoint x: 95, startPoint y: 75, endPoint x: 102, endPoint y: 103, distance: 28.9
drag, startPoint x: 111, startPoint y: 75, endPoint x: 120, endPoint y: 86, distance: 14.0
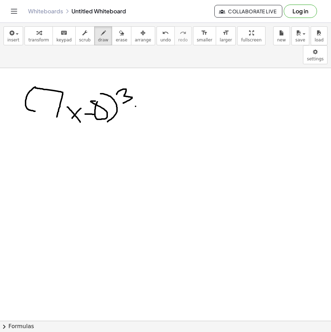
drag, startPoint x: 130, startPoint y: 87, endPoint x: 129, endPoint y: 106, distance: 19.0
drag, startPoint x: 128, startPoint y: 98, endPoint x: 138, endPoint y: 97, distance: 10.7
drag, startPoint x: 142, startPoint y: 86, endPoint x: 147, endPoint y: 104, distance: 19.4
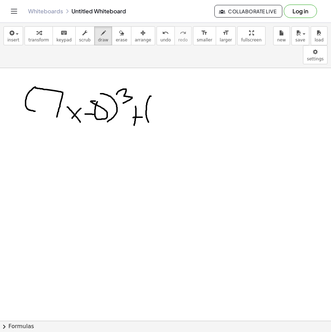
drag, startPoint x: 153, startPoint y: 86, endPoint x: 151, endPoint y: 107, distance: 21.1
drag, startPoint x: 163, startPoint y: 95, endPoint x: 176, endPoint y: 102, distance: 14.1
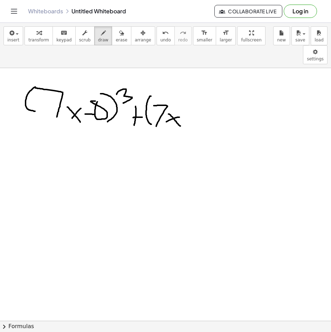
drag, startPoint x: 162, startPoint y: 102, endPoint x: 157, endPoint y: 104, distance: 5.3
drag, startPoint x: 183, startPoint y: 102, endPoint x: 197, endPoint y: 98, distance: 14.2
drag, startPoint x: 182, startPoint y: 84, endPoint x: 198, endPoint y: 81, distance: 16.1
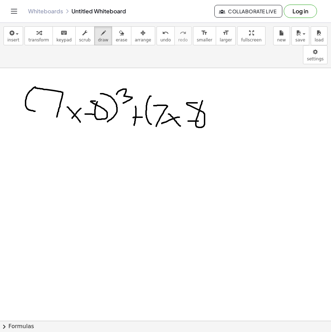
drag, startPoint x: 199, startPoint y: 80, endPoint x: 203, endPoint y: 107, distance: 26.6
drag, startPoint x: 213, startPoint y: 82, endPoint x: 220, endPoint y: 86, distance: 7.6
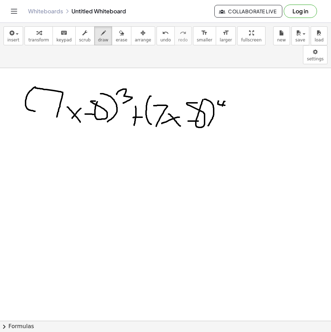
drag, startPoint x: 220, startPoint y: 82, endPoint x: 216, endPoint y: 92, distance: 10.5
drag, startPoint x: 39, startPoint y: 63, endPoint x: 37, endPoint y: 98, distance: 34.7
drag, startPoint x: 211, startPoint y: 71, endPoint x: 212, endPoint y: 115, distance: 43.8
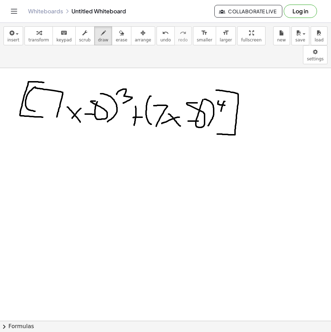
drag, startPoint x: 243, startPoint y: 72, endPoint x: 239, endPoint y: 87, distance: 15.6
drag, startPoint x: 241, startPoint y: 77, endPoint x: 242, endPoint y: 88, distance: 11.0
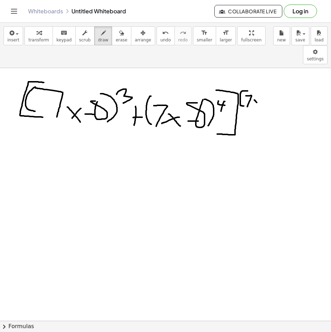
drag, startPoint x: 250, startPoint y: 81, endPoint x: 255, endPoint y: 86, distance: 7.2
drag, startPoint x: 251, startPoint y: 81, endPoint x: 244, endPoint y: 89, distance: 10.7
drag, startPoint x: 256, startPoint y: 83, endPoint x: 260, endPoint y: 83, distance: 3.9
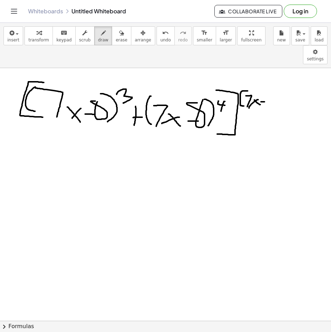
drag, startPoint x: 277, startPoint y: 74, endPoint x: 277, endPoint y: 85, distance: 11.2
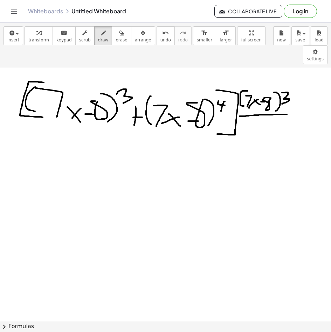
drag, startPoint x: 243, startPoint y: 103, endPoint x: 244, endPoint y: 114, distance: 10.9
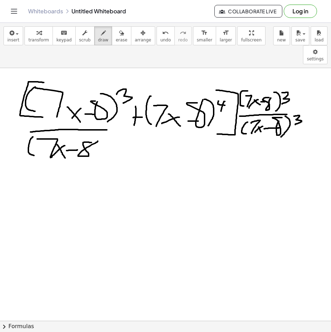
click at [116, 37] on span "erase" at bounding box center [122, 39] width 12 height 5
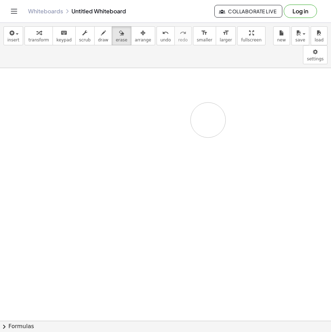
drag, startPoint x: 29, startPoint y: 56, endPoint x: 182, endPoint y: 112, distance: 163.1
click at [94, 35] on button "draw" at bounding box center [103, 35] width 18 height 19
click at [117, 43] on button "erase" at bounding box center [121, 35] width 19 height 19
click at [98, 41] on span "draw" at bounding box center [103, 39] width 11 height 5
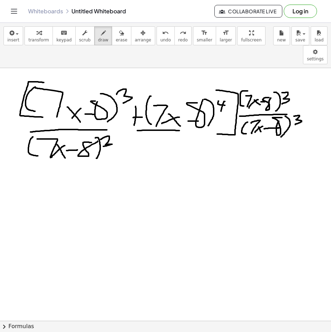
drag, startPoint x: 132, startPoint y: 111, endPoint x: 213, endPoint y: 113, distance: 81.0
drag, startPoint x: 148, startPoint y: 118, endPoint x: 152, endPoint y: 129, distance: 12.4
drag, startPoint x: 152, startPoint y: 122, endPoint x: 156, endPoint y: 135, distance: 12.9
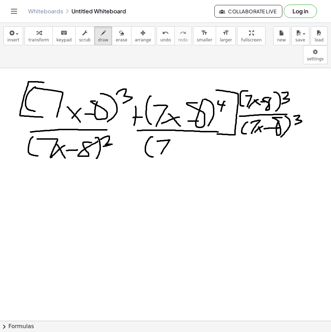
drag, startPoint x: 167, startPoint y: 130, endPoint x: 170, endPoint y: 139, distance: 9.8
drag, startPoint x: 179, startPoint y: 135, endPoint x: 191, endPoint y: 128, distance: 14.0
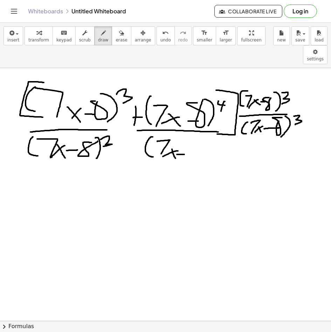
drag, startPoint x: 194, startPoint y: 117, endPoint x: 191, endPoint y: 139, distance: 21.9
drag, startPoint x: 206, startPoint y: 119, endPoint x: 205, endPoint y: 125, distance: 6.4
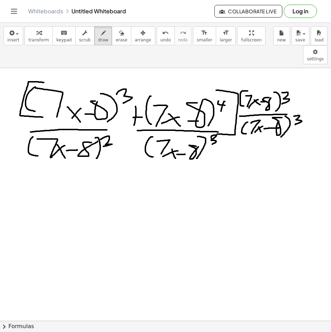
drag, startPoint x: 33, startPoint y: 137, endPoint x: 137, endPoint y: 59, distance: 129.5
drag, startPoint x: 67, startPoint y: 156, endPoint x: 64, endPoint y: 182, distance: 25.7
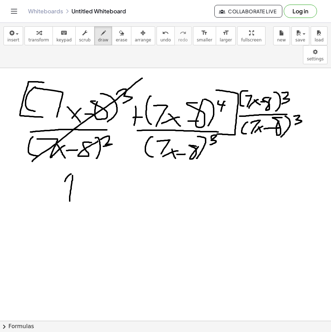
drag, startPoint x: 65, startPoint y: 155, endPoint x: 56, endPoint y: 184, distance: 30.4
drag, startPoint x: 72, startPoint y: 151, endPoint x: 76, endPoint y: 183, distance: 31.7
drag, startPoint x: 88, startPoint y: 170, endPoint x: 87, endPoint y: 181, distance: 11.3
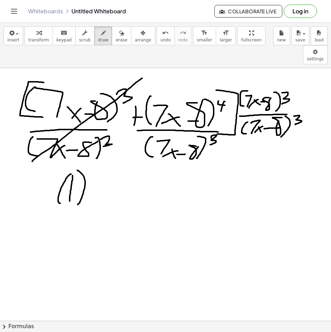
drag, startPoint x: 84, startPoint y: 172, endPoint x: 97, endPoint y: 172, distance: 13.7
drag, startPoint x: 109, startPoint y: 155, endPoint x: 124, endPoint y: 173, distance: 23.4
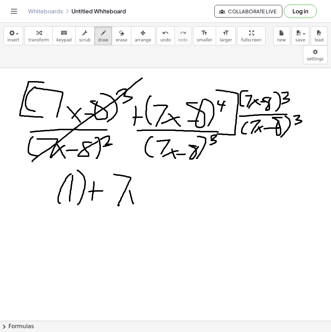
drag, startPoint x: 125, startPoint y: 175, endPoint x: 128, endPoint y: 184, distance: 9.5
drag, startPoint x: 130, startPoint y: 173, endPoint x: 119, endPoint y: 185, distance: 16.4
drag, startPoint x: 130, startPoint y: 179, endPoint x: 136, endPoint y: 178, distance: 5.6
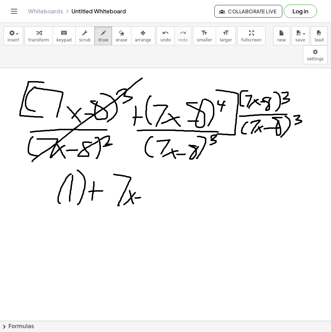
click at [116, 36] on div "button" at bounding box center [122, 32] width 12 height 8
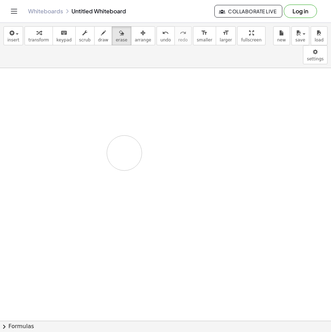
drag, startPoint x: 28, startPoint y: 68, endPoint x: 133, endPoint y: 133, distance: 123.8
click at [94, 42] on button "draw" at bounding box center [103, 35] width 18 height 19
drag, startPoint x: 16, startPoint y: 87, endPoint x: 24, endPoint y: 92, distance: 9.0
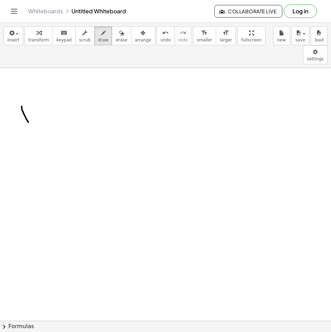
drag, startPoint x: 24, startPoint y: 92, endPoint x: 13, endPoint y: 105, distance: 17.2
drag, startPoint x: 28, startPoint y: 85, endPoint x: 39, endPoint y: 91, distance: 13.3
drag, startPoint x: 50, startPoint y: 84, endPoint x: 48, endPoint y: 109, distance: 24.6
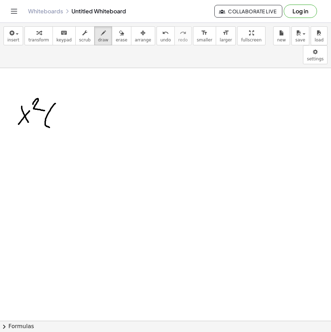
drag, startPoint x: 49, startPoint y: 98, endPoint x: 54, endPoint y: 112, distance: 14.3
drag, startPoint x: 55, startPoint y: 102, endPoint x: 45, endPoint y: 112, distance: 14.1
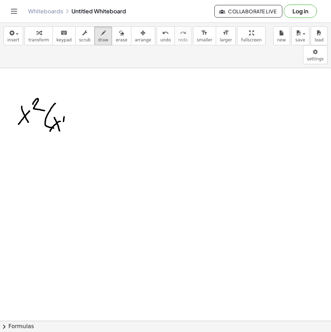
drag, startPoint x: 59, startPoint y: 98, endPoint x: 57, endPoint y: 115, distance: 16.9
drag, startPoint x: 53, startPoint y: 105, endPoint x: 62, endPoint y: 105, distance: 9.8
drag, startPoint x: 67, startPoint y: 86, endPoint x: 72, endPoint y: 110, distance: 24.3
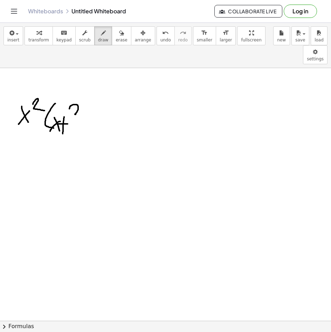
drag, startPoint x: 81, startPoint y: 86, endPoint x: 94, endPoint y: 110, distance: 27.6
drag, startPoint x: 99, startPoint y: 98, endPoint x: 105, endPoint y: 98, distance: 6.0
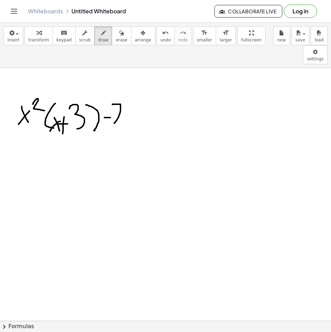
drag, startPoint x: 107, startPoint y: 85, endPoint x: 121, endPoint y: 105, distance: 23.9
drag, startPoint x: 121, startPoint y: 97, endPoint x: 131, endPoint y: 109, distance: 15.9
drag, startPoint x: 132, startPoint y: 101, endPoint x: 125, endPoint y: 110, distance: 11.7
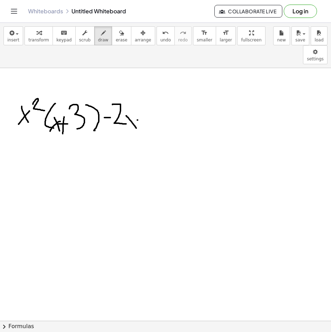
drag, startPoint x: 142, startPoint y: 80, endPoint x: 139, endPoint y: 111, distance: 31.0
drag, startPoint x: 140, startPoint y: 98, endPoint x: 150, endPoint y: 113, distance: 17.7
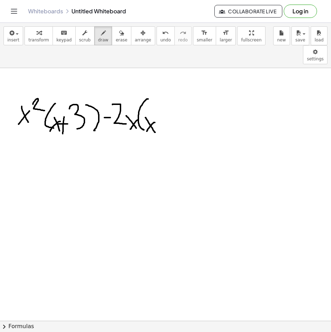
drag, startPoint x: 155, startPoint y: 96, endPoint x: 156, endPoint y: 111, distance: 14.5
drag, startPoint x: 153, startPoint y: 107, endPoint x: 158, endPoint y: 106, distance: 5.3
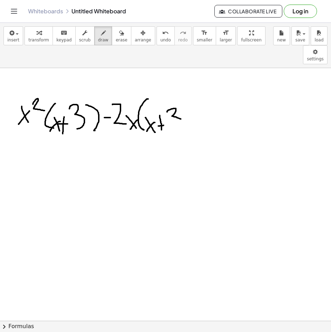
drag, startPoint x: 164, startPoint y: 91, endPoint x: 164, endPoint y: 109, distance: 18.2
drag, startPoint x: 172, startPoint y: 84, endPoint x: 186, endPoint y: 111, distance: 30.9
drag, startPoint x: 190, startPoint y: 102, endPoint x: 199, endPoint y: 89, distance: 15.1
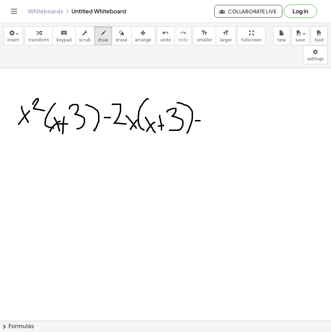
drag, startPoint x: 198, startPoint y: 89, endPoint x: 213, endPoint y: 99, distance: 18.3
drag, startPoint x: 210, startPoint y: 93, endPoint x: 218, endPoint y: 112, distance: 21.2
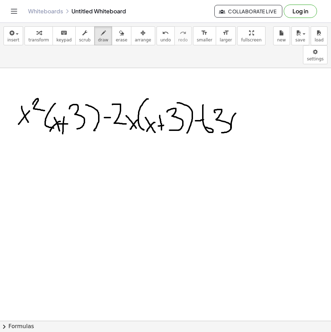
drag, startPoint x: 227, startPoint y: 98, endPoint x: 239, endPoint y: 110, distance: 16.9
drag, startPoint x: 239, startPoint y: 106, endPoint x: 246, endPoint y: 117, distance: 12.9
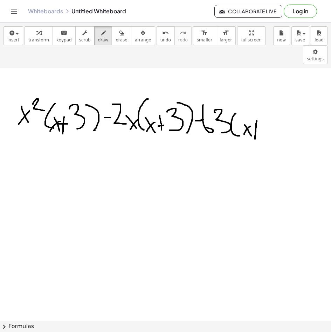
drag, startPoint x: 252, startPoint y: 102, endPoint x: 250, endPoint y: 120, distance: 18.3
drag, startPoint x: 248, startPoint y: 113, endPoint x: 254, endPoint y: 112, distance: 6.0
drag, startPoint x: 254, startPoint y: 99, endPoint x: 257, endPoint y: 117, distance: 18.7
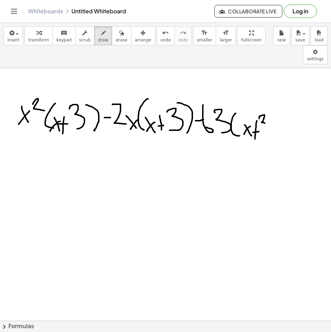
drag, startPoint x: 264, startPoint y: 95, endPoint x: 266, endPoint y: 122, distance: 27.8
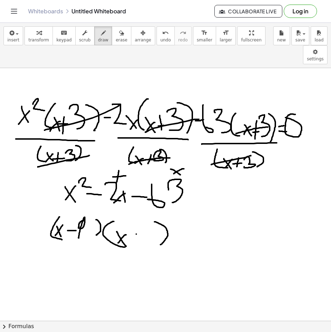
drag, startPoint x: 52, startPoint y: 172, endPoint x: 56, endPoint y: 190, distance: 18.7
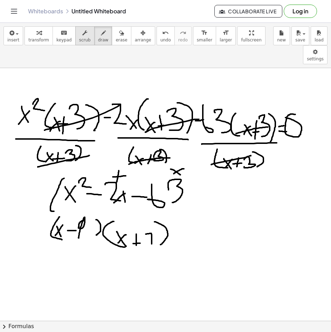
click at [75, 37] on button "scrub" at bounding box center [84, 35] width 19 height 19
click at [116, 38] on span "erase" at bounding box center [122, 39] width 12 height 5
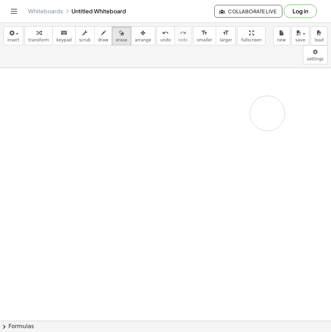
drag, startPoint x: 27, startPoint y: 76, endPoint x: 182, endPoint y: 89, distance: 155.4
click at [98, 40] on span "draw" at bounding box center [103, 39] width 11 height 5
drag, startPoint x: 18, startPoint y: 77, endPoint x: 29, endPoint y: 94, distance: 20.0
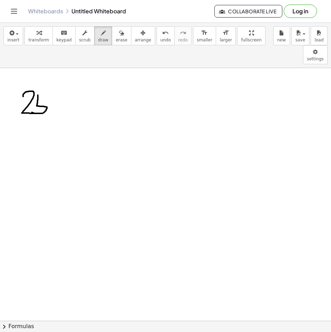
drag, startPoint x: 33, startPoint y: 76, endPoint x: 27, endPoint y: 91, distance: 15.9
drag, startPoint x: 32, startPoint y: 75, endPoint x: 44, endPoint y: 75, distance: 11.9
drag, startPoint x: 54, startPoint y: 87, endPoint x: 61, endPoint y: 94, distance: 9.4
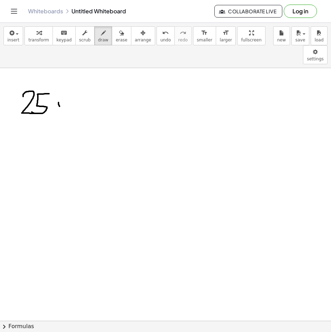
drag, startPoint x: 64, startPoint y: 77, endPoint x: 75, endPoint y: 79, distance: 10.6
drag, startPoint x: 80, startPoint y: 71, endPoint x: 79, endPoint y: 93, distance: 22.1
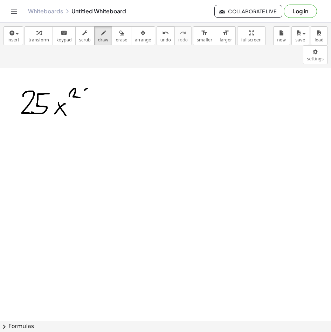
drag, startPoint x: 85, startPoint y: 80, endPoint x: 88, endPoint y: 90, distance: 10.3
drag, startPoint x: 92, startPoint y: 81, endPoint x: 89, endPoint y: 88, distance: 8.0
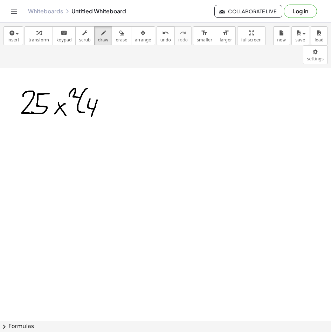
drag, startPoint x: 95, startPoint y: 94, endPoint x: 91, endPoint y: 97, distance: 4.5
drag, startPoint x: 105, startPoint y: 89, endPoint x: 116, endPoint y: 89, distance: 10.5
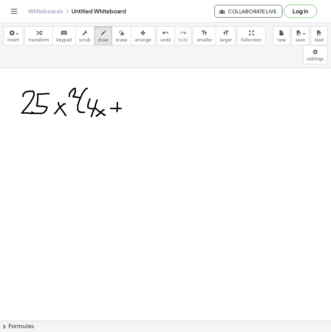
drag, startPoint x: 112, startPoint y: 83, endPoint x: 111, endPoint y: 93, distance: 9.8
drag, startPoint x: 123, startPoint y: 76, endPoint x: 131, endPoint y: 80, distance: 8.2
drag, startPoint x: 130, startPoint y: 72, endPoint x: 127, endPoint y: 97, distance: 25.1
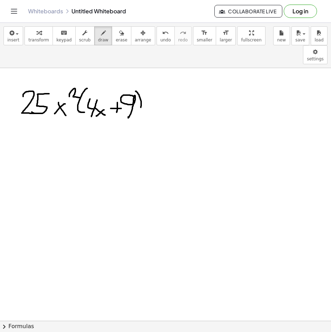
drag, startPoint x: 143, startPoint y: 90, endPoint x: 152, endPoint y: 87, distance: 9.1
drag, startPoint x: 155, startPoint y: 75, endPoint x: 163, endPoint y: 94, distance: 21.2
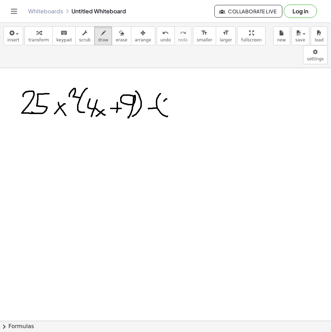
drag, startPoint x: 162, startPoint y: 80, endPoint x: 163, endPoint y: 83, distance: 3.6
drag, startPoint x: 164, startPoint y: 80, endPoint x: 163, endPoint y: 95, distance: 15.5
drag, startPoint x: 169, startPoint y: 90, endPoint x: 175, endPoint y: 93, distance: 6.3
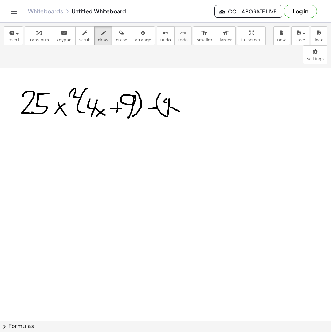
drag, startPoint x: 172, startPoint y: 86, endPoint x: 165, endPoint y: 96, distance: 11.6
drag, startPoint x: 188, startPoint y: 77, endPoint x: 183, endPoint y: 90, distance: 14.3
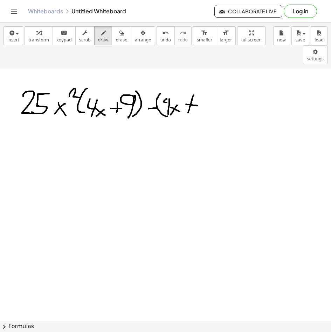
drag, startPoint x: 181, startPoint y: 85, endPoint x: 193, endPoint y: 87, distance: 12.3
drag, startPoint x: 192, startPoint y: 83, endPoint x: 199, endPoint y: 82, distance: 7.0
drag, startPoint x: 199, startPoint y: 86, endPoint x: 202, endPoint y: 108, distance: 22.6
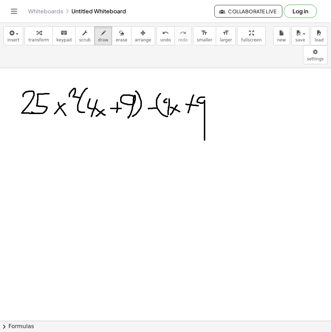
drag, startPoint x: 203, startPoint y: 79, endPoint x: 202, endPoint y: 96, distance: 16.9
drag, startPoint x: 204, startPoint y: 76, endPoint x: 207, endPoint y: 98, distance: 22.8
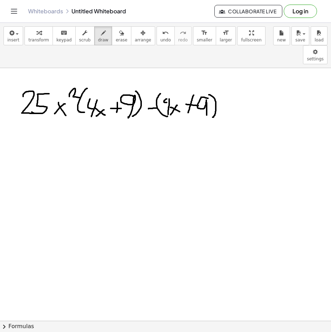
drag, startPoint x: 215, startPoint y: 84, endPoint x: 225, endPoint y: 86, distance: 9.9
drag, startPoint x: 216, startPoint y: 92, endPoint x: 225, endPoint y: 93, distance: 8.8
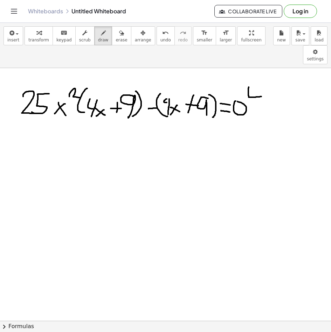
drag, startPoint x: 244, startPoint y: 68, endPoint x: 256, endPoint y: 77, distance: 15.8
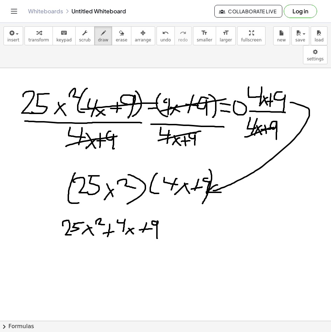
click at [116, 40] on span "erase" at bounding box center [122, 39] width 12 height 5
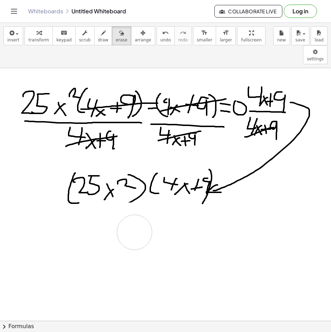
drag, startPoint x: 62, startPoint y: 204, endPoint x: 146, endPoint y: 211, distance: 84.7
click at [98, 40] on span "draw" at bounding box center [103, 39] width 11 height 5
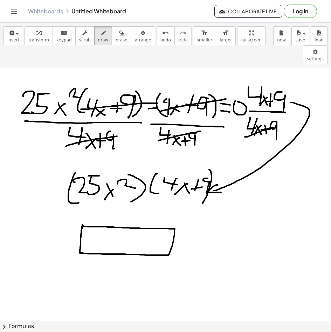
drag, startPoint x: 116, startPoint y: 210, endPoint x: 112, endPoint y: 237, distance: 28.0
drag, startPoint x: 81, startPoint y: 192, endPoint x: 91, endPoint y: 197, distance: 10.7
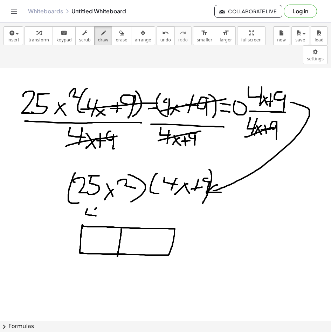
drag, startPoint x: 91, startPoint y: 189, endPoint x: 80, endPoint y: 205, distance: 20.0
drag, startPoint x: 92, startPoint y: 197, endPoint x: 102, endPoint y: 204, distance: 11.9
drag, startPoint x: 101, startPoint y: 198, endPoint x: 97, endPoint y: 203, distance: 6.8
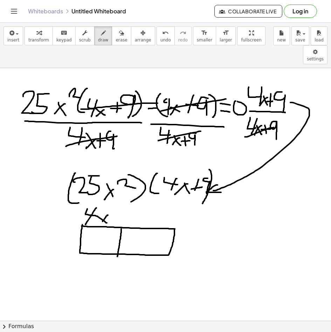
drag, startPoint x: 143, startPoint y: 190, endPoint x: 100, endPoint y: 203, distance: 44.5
drag, startPoint x: 97, startPoint y: 202, endPoint x: 93, endPoint y: 207, distance: 6.2
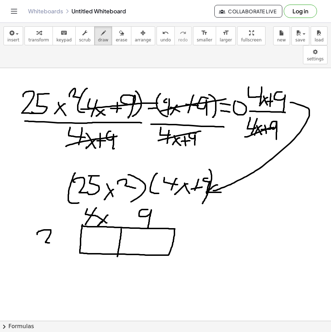
drag, startPoint x: 32, startPoint y: 215, endPoint x: 48, endPoint y: 225, distance: 18.4
drag, startPoint x: 52, startPoint y: 214, endPoint x: 46, endPoint y: 219, distance: 7.8
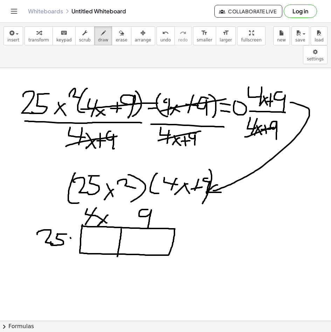
drag, startPoint x: 66, startPoint y: 219, endPoint x: 68, endPoint y: 224, distance: 5.7
drag, startPoint x: 68, startPoint y: 218, endPoint x: 61, endPoint y: 225, distance: 10.4
drag, startPoint x: 71, startPoint y: 214, endPoint x: 73, endPoint y: 219, distance: 5.5
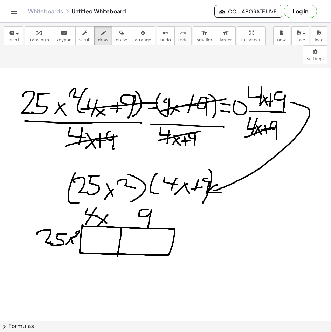
drag, startPoint x: 82, startPoint y: 214, endPoint x: 81, endPoint y: 224, distance: 9.5
drag, startPoint x: 88, startPoint y: 213, endPoint x: 93, endPoint y: 217, distance: 6.1
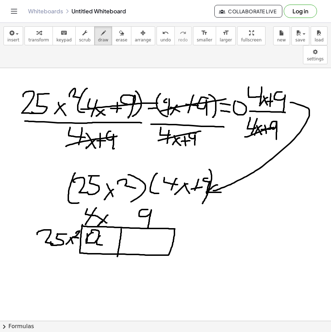
drag, startPoint x: 95, startPoint y: 217, endPoint x: 99, endPoint y: 217, distance: 4.3
drag, startPoint x: 105, startPoint y: 219, endPoint x: 107, endPoint y: 223, distance: 3.9
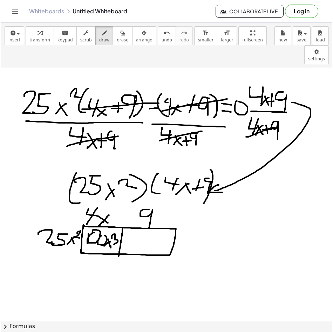
scroll to position [0, 9]
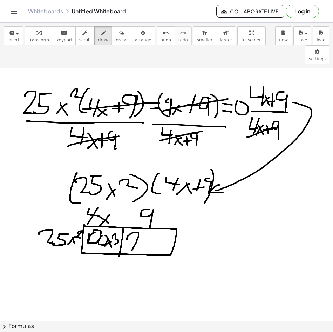
drag, startPoint x: 122, startPoint y: 217, endPoint x: 135, endPoint y: 232, distance: 19.1
drag, startPoint x: 139, startPoint y: 217, endPoint x: 146, endPoint y: 226, distance: 11.7
drag, startPoint x: 152, startPoint y: 214, endPoint x: 143, endPoint y: 221, distance: 11.4
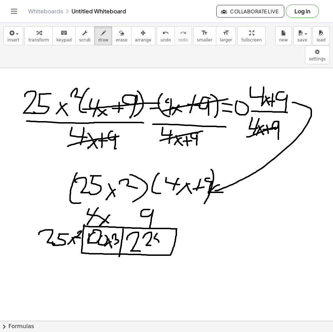
drag, startPoint x: 151, startPoint y: 213, endPoint x: 158, endPoint y: 214, distance: 7.4
drag, startPoint x: 91, startPoint y: 251, endPoint x: 110, endPoint y: 264, distance: 22.5
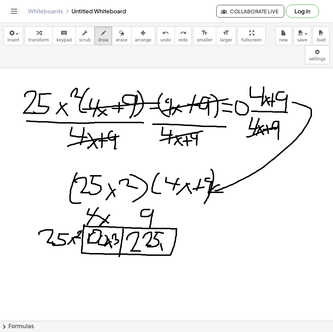
drag, startPoint x: 156, startPoint y: 224, endPoint x: 158, endPoint y: 233, distance: 9.0
drag, startPoint x: 158, startPoint y: 228, endPoint x: 155, endPoint y: 230, distance: 3.8
drag, startPoint x: 163, startPoint y: 224, endPoint x: 165, endPoint y: 226, distance: 3.7
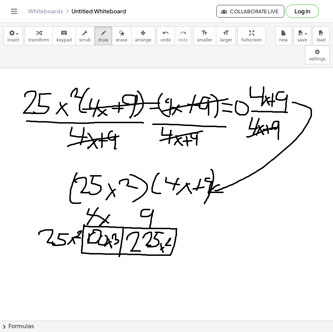
drag, startPoint x: 53, startPoint y: 246, endPoint x: 52, endPoint y: 264, distance: 17.6
drag, startPoint x: 55, startPoint y: 259, endPoint x: 71, endPoint y: 252, distance: 17.6
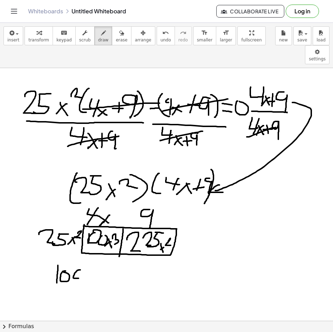
drag, startPoint x: 78, startPoint y: 255, endPoint x: 86, endPoint y: 257, distance: 8.3
drag, startPoint x: 89, startPoint y: 253, endPoint x: 89, endPoint y: 257, distance: 4.6
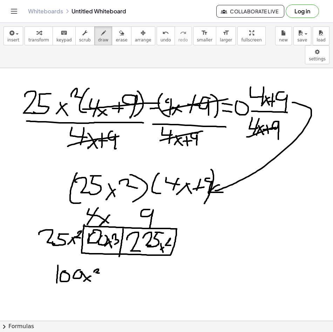
drag, startPoint x: 106, startPoint y: 254, endPoint x: 104, endPoint y: 262, distance: 7.9
drag, startPoint x: 105, startPoint y: 258, endPoint x: 110, endPoint y: 258, distance: 4.2
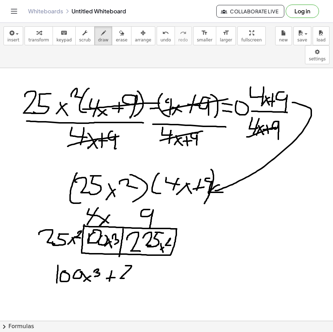
drag, startPoint x: 120, startPoint y: 246, endPoint x: 124, endPoint y: 259, distance: 13.3
drag, startPoint x: 126, startPoint y: 251, endPoint x: 139, endPoint y: 259, distance: 15.3
drag, startPoint x: 143, startPoint y: 246, endPoint x: 138, endPoint y: 253, distance: 8.2
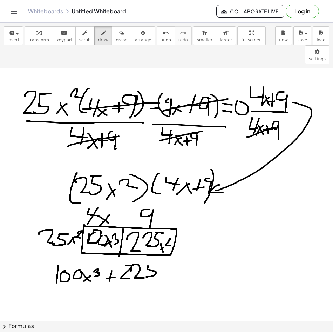
drag, startPoint x: 144, startPoint y: 248, endPoint x: 152, endPoint y: 247, distance: 8.4
drag, startPoint x: 161, startPoint y: 254, endPoint x: 152, endPoint y: 261, distance: 11.5
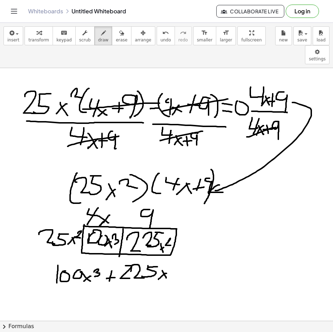
drag, startPoint x: 166, startPoint y: 248, endPoint x: 179, endPoint y: 253, distance: 13.7
drag, startPoint x: 107, startPoint y: 40, endPoint x: 106, endPoint y: 46, distance: 5.6
click at [116, 40] on span "erase" at bounding box center [122, 39] width 12 height 5
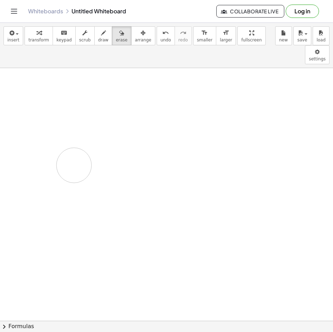
drag, startPoint x: 45, startPoint y: 74, endPoint x: 90, endPoint y: 62, distance: 47.3
click at [89, 42] on div "transform keyboard keypad scrub draw erase arrange" at bounding box center [90, 35] width 130 height 19
click at [98, 42] on span "draw" at bounding box center [103, 39] width 11 height 5
click at [79, 34] on div "button" at bounding box center [85, 32] width 12 height 8
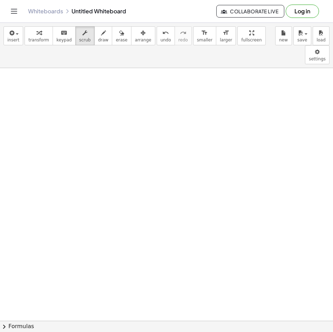
drag, startPoint x: 127, startPoint y: 93, endPoint x: 132, endPoint y: 68, distance: 26.1
click at [94, 32] on button "draw" at bounding box center [103, 35] width 18 height 19
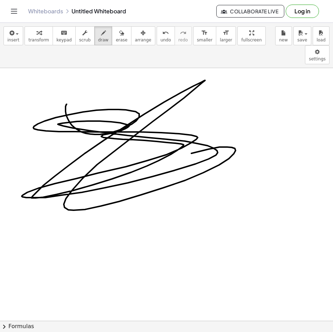
drag, startPoint x: 95, startPoint y: 115, endPoint x: 184, endPoint y: 196, distance: 120.3
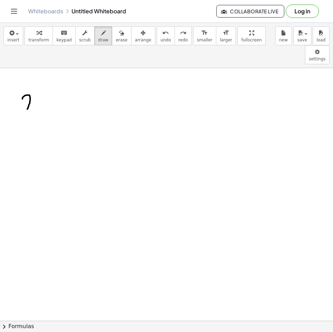
drag, startPoint x: 17, startPoint y: 80, endPoint x: 29, endPoint y: 89, distance: 15.5
drag, startPoint x: 30, startPoint y: 74, endPoint x: 21, endPoint y: 86, distance: 15.1
drag, startPoint x: 27, startPoint y: 72, endPoint x: 41, endPoint y: 74, distance: 13.8
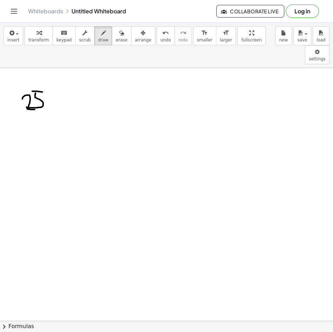
drag, startPoint x: 47, startPoint y: 87, endPoint x: 49, endPoint y: 82, distance: 5.5
drag, startPoint x: 50, startPoint y: 76, endPoint x: 59, endPoint y: 84, distance: 11.7
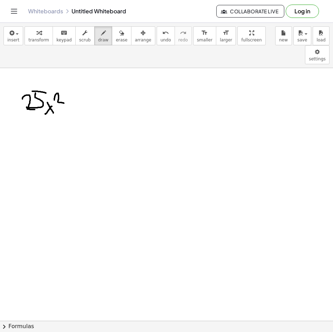
drag, startPoint x: 61, startPoint y: 84, endPoint x: 61, endPoint y: 96, distance: 11.9
drag, startPoint x: 71, startPoint y: 78, endPoint x: 83, endPoint y: 94, distance: 20.0
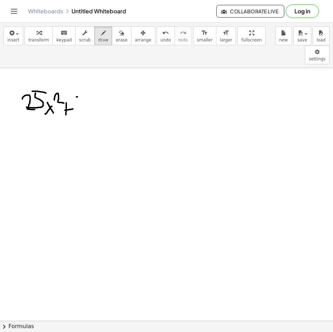
drag, startPoint x: 79, startPoint y: 83, endPoint x: 87, endPoint y: 88, distance: 10.1
drag, startPoint x: 87, startPoint y: 78, endPoint x: 88, endPoint y: 97, distance: 19.3
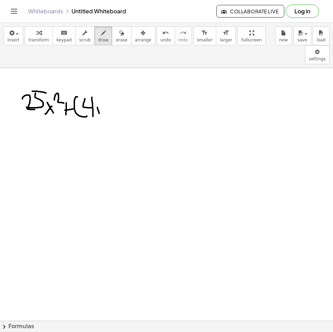
drag, startPoint x: 92, startPoint y: 88, endPoint x: 97, endPoint y: 100, distance: 13.0
drag, startPoint x: 98, startPoint y: 93, endPoint x: 92, endPoint y: 101, distance: 10.0
drag, startPoint x: 105, startPoint y: 88, endPoint x: 103, endPoint y: 104, distance: 15.9
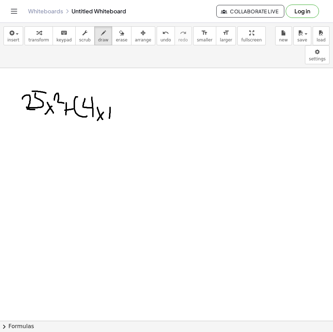
drag, startPoint x: 100, startPoint y: 97, endPoint x: 108, endPoint y: 95, distance: 9.1
drag, startPoint x: 106, startPoint y: 90, endPoint x: 112, endPoint y: 102, distance: 13.6
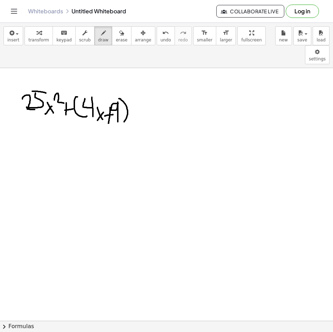
drag, startPoint x: 114, startPoint y: 80, endPoint x: 113, endPoint y: 107, distance: 27.3
drag, startPoint x: 129, startPoint y: 95, endPoint x: 139, endPoint y: 95, distance: 10.2
drag, startPoint x: 147, startPoint y: 82, endPoint x: 153, endPoint y: 91, distance: 10.6
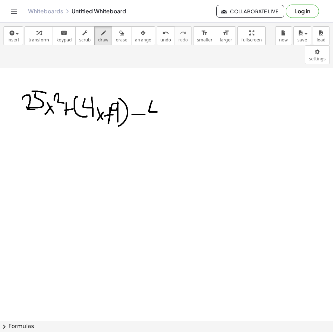
drag, startPoint x: 153, startPoint y: 81, endPoint x: 151, endPoint y: 103, distance: 21.9
drag, startPoint x: 156, startPoint y: 92, endPoint x: 168, endPoint y: 105, distance: 17.9
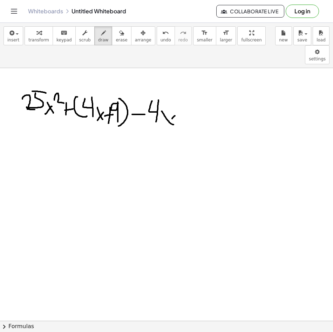
drag, startPoint x: 167, startPoint y: 100, endPoint x: 162, endPoint y: 104, distance: 6.7
drag, startPoint x: 181, startPoint y: 87, endPoint x: 182, endPoint y: 106, distance: 18.9
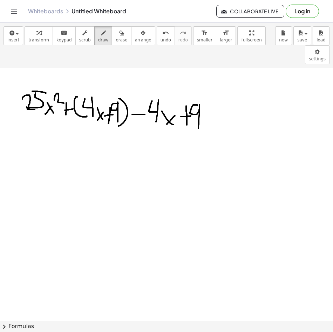
drag, startPoint x: 192, startPoint y: 86, endPoint x: 193, endPoint y: 112, distance: 25.9
drag, startPoint x: 137, startPoint y: 77, endPoint x: 159, endPoint y: 103, distance: 34.3
drag, startPoint x: 192, startPoint y: 74, endPoint x: 209, endPoint y: 110, distance: 38.9
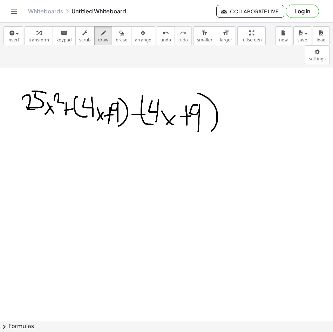
drag, startPoint x: 231, startPoint y: 90, endPoint x: 234, endPoint y: 93, distance: 4.5
drag, startPoint x: 229, startPoint y: 101, endPoint x: 241, endPoint y: 100, distance: 11.6
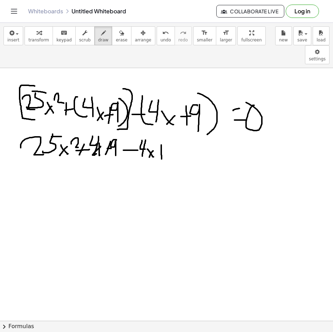
click at [116, 40] on span "erase" at bounding box center [122, 39] width 12 height 5
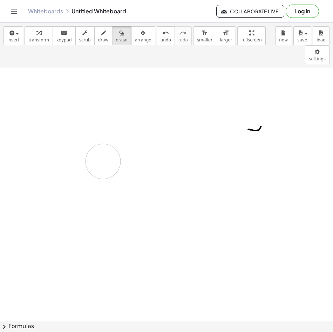
click at [96, 45] on button "draw" at bounding box center [103, 35] width 18 height 19
drag, startPoint x: 110, startPoint y: 35, endPoint x: 187, endPoint y: 70, distance: 85.2
click at [119, 35] on icon "button" at bounding box center [121, 33] width 5 height 8
drag, startPoint x: 230, startPoint y: 118, endPoint x: 251, endPoint y: 108, distance: 23.8
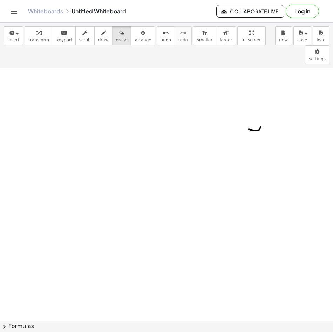
click at [98, 40] on span "draw" at bounding box center [103, 39] width 11 height 5
drag, startPoint x: 33, startPoint y: 74, endPoint x: 61, endPoint y: 92, distance: 32.5
drag, startPoint x: 67, startPoint y: 77, endPoint x: 64, endPoint y: 82, distance: 6.0
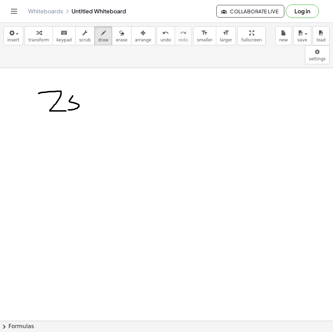
drag, startPoint x: 67, startPoint y: 77, endPoint x: 85, endPoint y: 77, distance: 17.9
drag, startPoint x: 92, startPoint y: 93, endPoint x: 95, endPoint y: 97, distance: 5.0
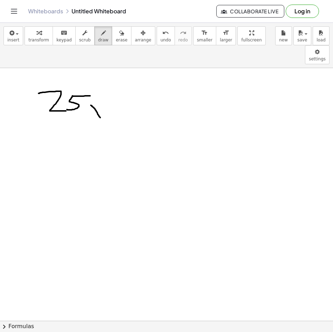
drag, startPoint x: 98, startPoint y: 83, endPoint x: 108, endPoint y: 86, distance: 10.2
drag, startPoint x: 117, startPoint y: 79, endPoint x: 123, endPoint y: 95, distance: 17.7
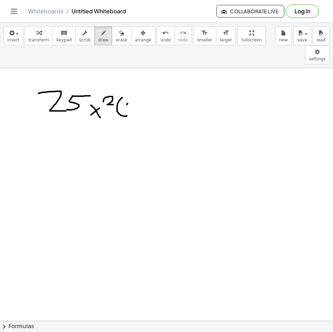
drag, startPoint x: 122, startPoint y: 84, endPoint x: 125, endPoint y: 91, distance: 7.2
drag, startPoint x: 126, startPoint y: 85, endPoint x: 127, endPoint y: 99, distance: 14.4
drag, startPoint x: 131, startPoint y: 93, endPoint x: 143, endPoint y: 102, distance: 14.8
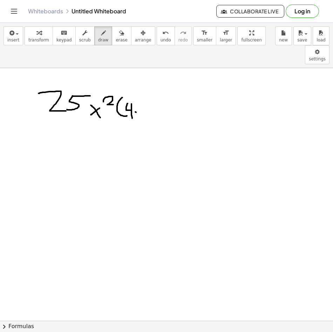
drag, startPoint x: 136, startPoint y: 94, endPoint x: 133, endPoint y: 101, distance: 7.1
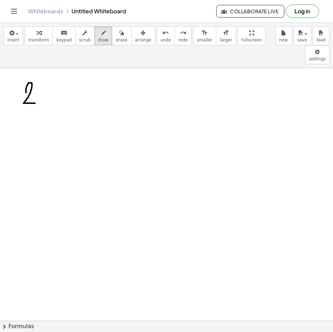
drag, startPoint x: 21, startPoint y: 74, endPoint x: 30, endPoint y: 84, distance: 13.9
drag, startPoint x: 35, startPoint y: 66, endPoint x: 31, endPoint y: 83, distance: 18.4
drag, startPoint x: 35, startPoint y: 66, endPoint x: 46, endPoint y: 65, distance: 10.9
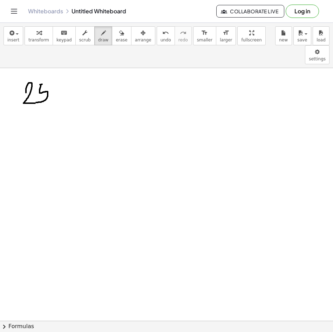
drag, startPoint x: 49, startPoint y: 75, endPoint x: 50, endPoint y: 81, distance: 6.9
drag, startPoint x: 53, startPoint y: 76, endPoint x: 45, endPoint y: 83, distance: 10.2
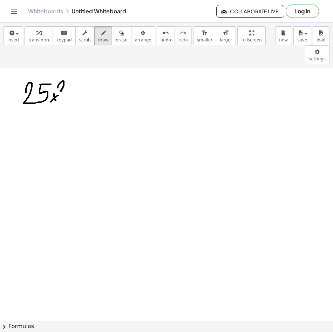
drag, startPoint x: 53, startPoint y: 69, endPoint x: 61, endPoint y: 72, distance: 9.3
drag, startPoint x: 67, startPoint y: 60, endPoint x: 69, endPoint y: 81, distance: 20.5
drag, startPoint x: 69, startPoint y: 65, endPoint x: 74, endPoint y: 73, distance: 9.5
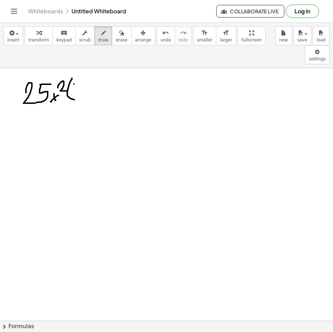
drag, startPoint x: 75, startPoint y: 67, endPoint x: 77, endPoint y: 73, distance: 6.5
drag, startPoint x: 77, startPoint y: 73, endPoint x: 86, endPoint y: 82, distance: 12.4
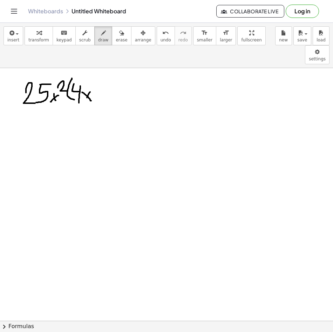
drag, startPoint x: 89, startPoint y: 73, endPoint x: 89, endPoint y: 81, distance: 8.8
drag, startPoint x: 96, startPoint y: 69, endPoint x: 98, endPoint y: 82, distance: 12.7
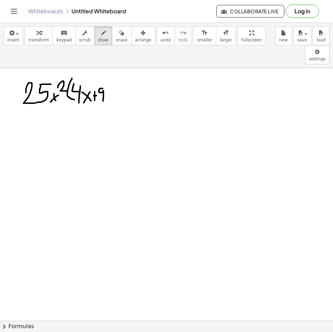
drag, startPoint x: 99, startPoint y: 61, endPoint x: 97, endPoint y: 88, distance: 27.0
drag, startPoint x: 110, startPoint y: 75, endPoint x: 118, endPoint y: 75, distance: 7.4
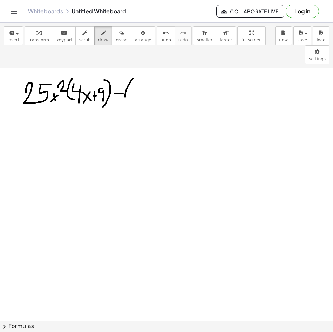
drag, startPoint x: 123, startPoint y: 67, endPoint x: 124, endPoint y: 80, distance: 13.0
drag, startPoint x: 124, startPoint y: 66, endPoint x: 130, endPoint y: 71, distance: 8.2
drag, startPoint x: 130, startPoint y: 69, endPoint x: 135, endPoint y: 79, distance: 10.8
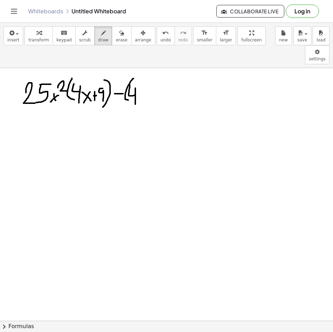
drag, startPoint x: 135, startPoint y: 79, endPoint x: 142, endPoint y: 84, distance: 8.7
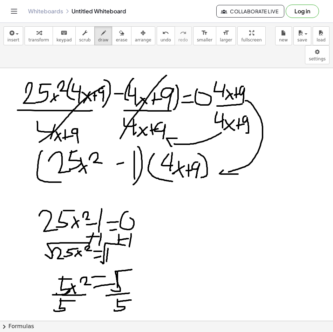
click at [119, 31] on icon "button" at bounding box center [121, 33] width 5 height 8
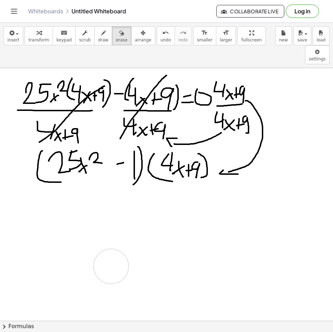
click at [98, 27] on button "draw" at bounding box center [103, 35] width 18 height 19
drag, startPoint x: 30, startPoint y: 185, endPoint x: 42, endPoint y: 196, distance: 16.4
drag, startPoint x: 44, startPoint y: 189, endPoint x: 41, endPoint y: 196, distance: 7.1
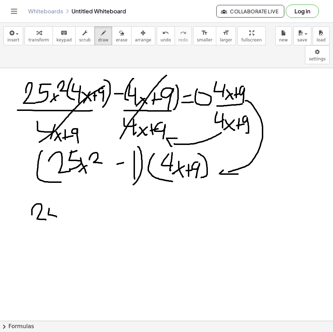
drag, startPoint x: 43, startPoint y: 192, endPoint x: 56, endPoint y: 191, distance: 13.4
drag, startPoint x: 57, startPoint y: 197, endPoint x: 61, endPoint y: 209, distance: 12.0
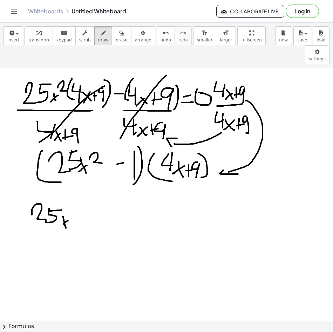
drag, startPoint x: 68, startPoint y: 186, endPoint x: 75, endPoint y: 195, distance: 11.2
drag, startPoint x: 70, startPoint y: 203, endPoint x: 86, endPoint y: 188, distance: 20.8
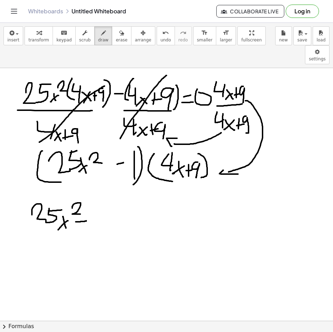
drag, startPoint x: 86, startPoint y: 188, endPoint x: 84, endPoint y: 211, distance: 23.2
drag, startPoint x: 89, startPoint y: 199, endPoint x: 101, endPoint y: 199, distance: 11.6
drag, startPoint x: 87, startPoint y: 207, endPoint x: 99, endPoint y: 206, distance: 11.9
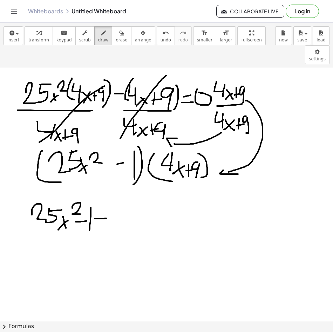
drag, startPoint x: 100, startPoint y: 202, endPoint x: 101, endPoint y: 195, distance: 6.7
drag, startPoint x: 70, startPoint y: 209, endPoint x: 69, endPoint y: 225, distance: 16.2
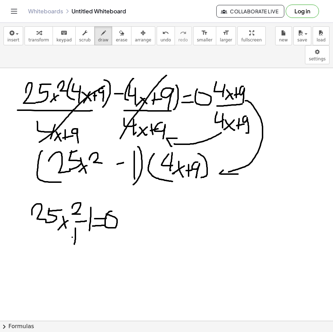
drag, startPoint x: 67, startPoint y: 218, endPoint x: 74, endPoint y: 218, distance: 7.4
drag, startPoint x: 94, startPoint y: 213, endPoint x: 92, endPoint y: 227, distance: 14.5
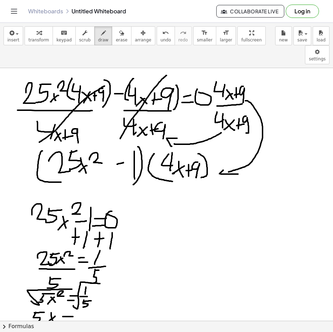
click at [116, 35] on div "button" at bounding box center [122, 32] width 12 height 8
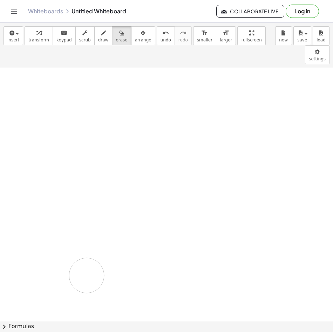
drag, startPoint x: 39, startPoint y: 71, endPoint x: 79, endPoint y: 1, distance: 80.1
click at [98, 39] on span "draw" at bounding box center [103, 39] width 11 height 5
drag, startPoint x: 34, startPoint y: 74, endPoint x: 41, endPoint y: 84, distance: 12.6
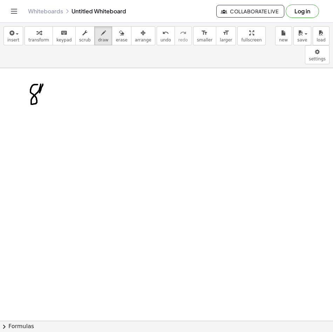
drag, startPoint x: 40, startPoint y: 79, endPoint x: 48, endPoint y: 81, distance: 7.7
drag, startPoint x: 48, startPoint y: 80, endPoint x: 50, endPoint y: 73, distance: 7.2
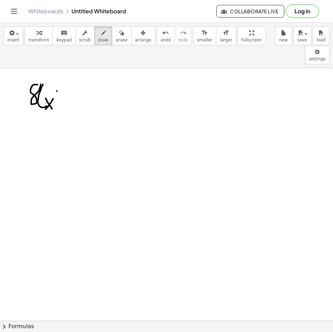
drag, startPoint x: 52, startPoint y: 72, endPoint x: 51, endPoint y: 89, distance: 17.2
drag, startPoint x: 48, startPoint y: 82, endPoint x: 56, endPoint y: 79, distance: 8.7
drag, startPoint x: 60, startPoint y: 66, endPoint x: 58, endPoint y: 81, distance: 14.5
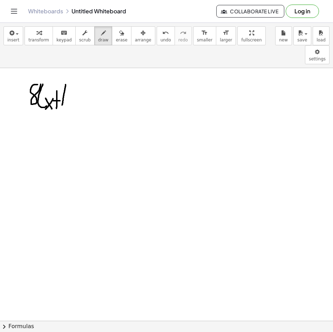
drag, startPoint x: 60, startPoint y: 60, endPoint x: 63, endPoint y: 94, distance: 34.1
drag, startPoint x: 74, startPoint y: 83, endPoint x: 84, endPoint y: 81, distance: 10.3
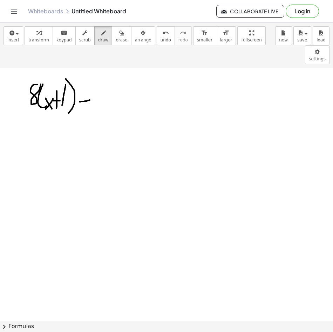
drag, startPoint x: 90, startPoint y: 74, endPoint x: 103, endPoint y: 89, distance: 19.7
drag, startPoint x: 104, startPoint y: 77, endPoint x: 109, endPoint y: 68, distance: 11.3
drag, startPoint x: 112, startPoint y: 66, endPoint x: 111, endPoint y: 89, distance: 23.9
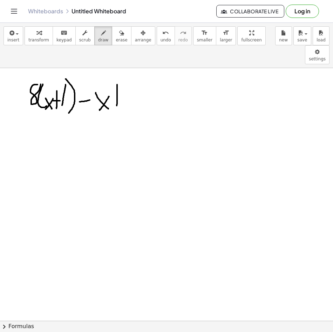
drag, startPoint x: 105, startPoint y: 77, endPoint x: 105, endPoint y: 87, distance: 9.8
drag, startPoint x: 103, startPoint y: 84, endPoint x: 109, endPoint y: 83, distance: 6.3
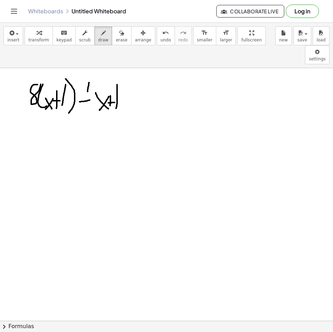
drag, startPoint x: 82, startPoint y: 73, endPoint x: 90, endPoint y: 90, distance: 18.8
drag, startPoint x: 117, startPoint y: 60, endPoint x: 114, endPoint y: 93, distance: 33.1
drag, startPoint x: 121, startPoint y: 64, endPoint x: 131, endPoint y: 69, distance: 10.4
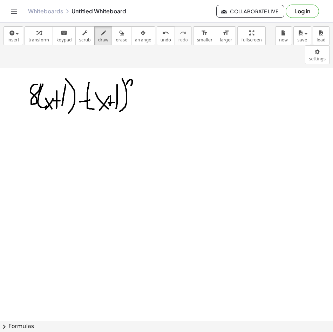
drag, startPoint x: 130, startPoint y: 76, endPoint x: 135, endPoint y: 77, distance: 5.1
drag, startPoint x: 127, startPoint y: 87, endPoint x: 132, endPoint y: 87, distance: 5.3
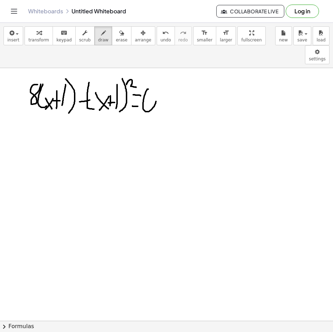
drag, startPoint x: 23, startPoint y: 95, endPoint x: 66, endPoint y: 91, distance: 42.6
drag, startPoint x: 50, startPoint y: 101, endPoint x: 56, endPoint y: 101, distance: 6.7
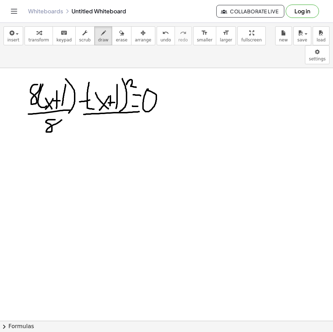
drag, startPoint x: 79, startPoint y: 95, endPoint x: 134, endPoint y: 93, distance: 55.4
drag, startPoint x: 95, startPoint y: 104, endPoint x: 107, endPoint y: 102, distance: 12.0
drag, startPoint x: 163, startPoint y: 65, endPoint x: 169, endPoint y: 76, distance: 12.1
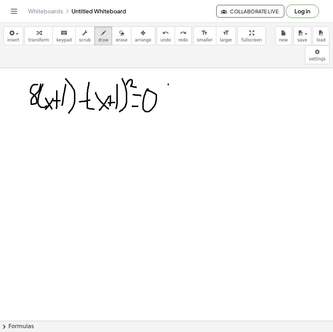
drag, startPoint x: 169, startPoint y: 66, endPoint x: 162, endPoint y: 78, distance: 14.4
drag, startPoint x: 173, startPoint y: 70, endPoint x: 174, endPoint y: 76, distance: 5.7
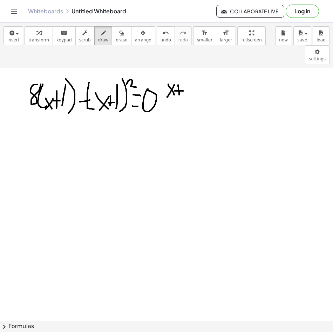
drag, startPoint x: 169, startPoint y: 72, endPoint x: 178, endPoint y: 72, distance: 8.8
drag, startPoint x: 181, startPoint y: 64, endPoint x: 179, endPoint y: 75, distance: 11.5
drag, startPoint x: 163, startPoint y: 81, endPoint x: 175, endPoint y: 87, distance: 13.2
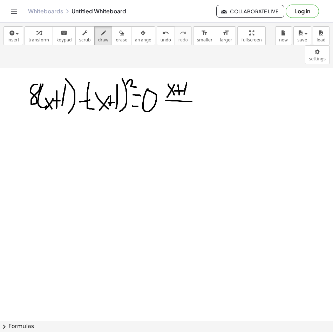
drag, startPoint x: 172, startPoint y: 87, endPoint x: 176, endPoint y: 98, distance: 12.3
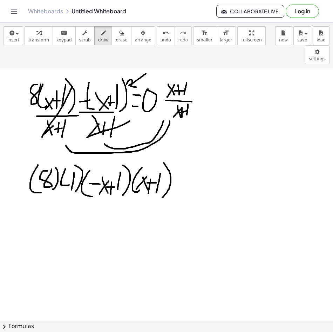
drag, startPoint x: 26, startPoint y: 210, endPoint x: 43, endPoint y: 211, distance: 17.3
drag, startPoint x: 41, startPoint y: 200, endPoint x: 51, endPoint y: 215, distance: 17.5
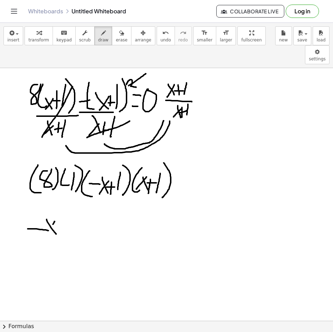
drag, startPoint x: 49, startPoint y: 202, endPoint x: 44, endPoint y: 211, distance: 9.9
drag, startPoint x: 66, startPoint y: 200, endPoint x: 64, endPoint y: 219, distance: 18.7
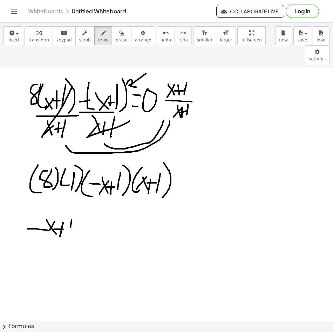
drag, startPoint x: 69, startPoint y: 209, endPoint x: 73, endPoint y: 209, distance: 4.2
drag, startPoint x: 69, startPoint y: 211, endPoint x: 74, endPoint y: 211, distance: 5.3
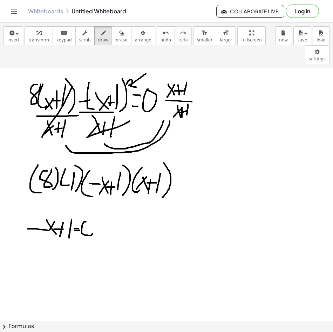
drag, startPoint x: 81, startPoint y: 203, endPoint x: 78, endPoint y: 205, distance: 4.0
drag, startPoint x: 52, startPoint y: 225, endPoint x: 68, endPoint y: 226, distance: 15.5
drag, startPoint x: 70, startPoint y: 220, endPoint x: 69, endPoint y: 234, distance: 14.7
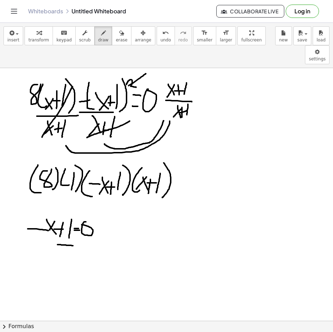
drag, startPoint x: 90, startPoint y: 224, endPoint x: 93, endPoint y: 220, distance: 4.8
drag, startPoint x: 94, startPoint y: 219, endPoint x: 85, endPoint y: 237, distance: 19.4
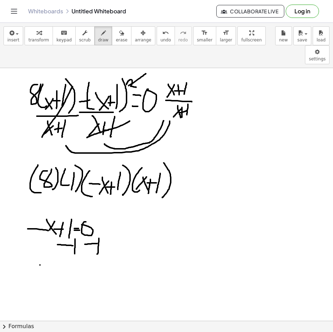
drag, startPoint x: 35, startPoint y: 246, endPoint x: 46, endPoint y: 246, distance: 10.9
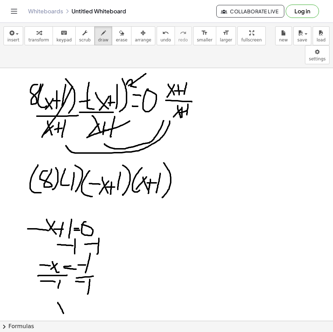
click at [116, 39] on span "erase" at bounding box center [122, 39] width 12 height 5
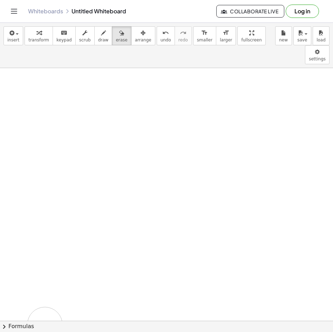
drag, startPoint x: 30, startPoint y: 80, endPoint x: 94, endPoint y: 277, distance: 206.3
click at [99, 39] on span "draw" at bounding box center [103, 39] width 11 height 5
drag, startPoint x: 41, startPoint y: 70, endPoint x: 56, endPoint y: 89, distance: 23.7
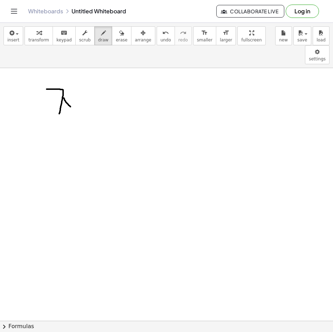
drag, startPoint x: 59, startPoint y: 79, endPoint x: 71, endPoint y: 80, distance: 13.0
drag, startPoint x: 63, startPoint y: 89, endPoint x: 66, endPoint y: 87, distance: 4.1
drag, startPoint x: 73, startPoint y: 84, endPoint x: 81, endPoint y: 85, distance: 8.1
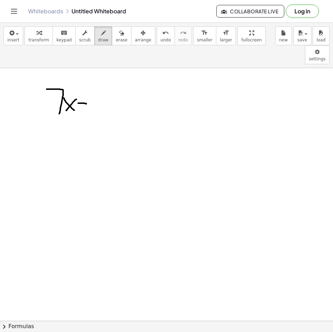
drag, startPoint x: 92, startPoint y: 73, endPoint x: 96, endPoint y: 71, distance: 4.0
drag, startPoint x: 40, startPoint y: 63, endPoint x: 43, endPoint y: 97, distance: 33.8
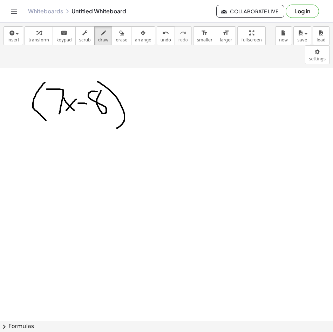
drag, startPoint x: 93, startPoint y: 63, endPoint x: 111, endPoint y: 109, distance: 49.4
drag, startPoint x: 109, startPoint y: 58, endPoint x: 112, endPoint y: 76, distance: 18.8
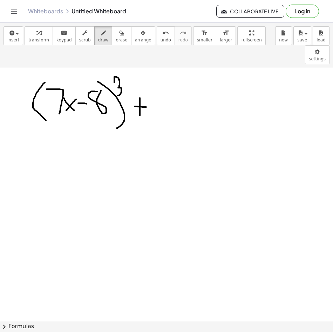
drag, startPoint x: 129, startPoint y: 87, endPoint x: 141, endPoint y: 88, distance: 11.6
drag, startPoint x: 144, startPoint y: 72, endPoint x: 143, endPoint y: 99, distance: 27.0
drag, startPoint x: 148, startPoint y: 75, endPoint x: 149, endPoint y: 96, distance: 20.8
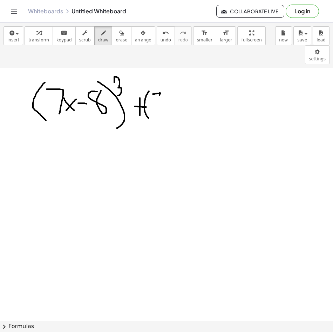
drag, startPoint x: 153, startPoint y: 86, endPoint x: 166, endPoint y: 92, distance: 14.1
drag, startPoint x: 164, startPoint y: 91, endPoint x: 155, endPoint y: 101, distance: 13.6
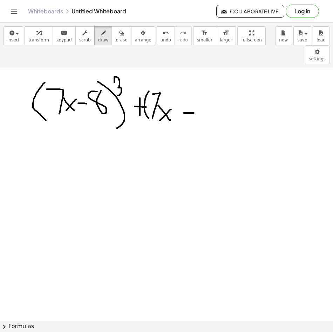
drag, startPoint x: 178, startPoint y: 94, endPoint x: 189, endPoint y: 94, distance: 10.2
drag, startPoint x: 189, startPoint y: 79, endPoint x: 199, endPoint y: 79, distance: 9.8
drag, startPoint x: 214, startPoint y: 74, endPoint x: 217, endPoint y: 105, distance: 31.0
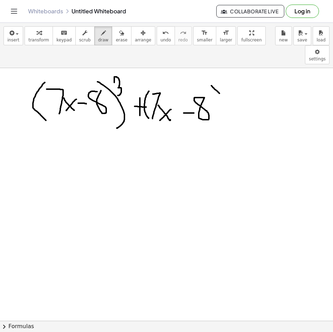
drag, startPoint x: 217, startPoint y: 67, endPoint x: 227, endPoint y: 67, distance: 9.5
drag, startPoint x: 225, startPoint y: 67, endPoint x: 226, endPoint y: 81, distance: 13.4
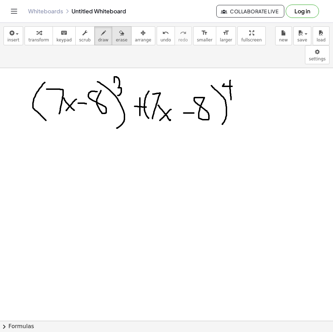
click at [119, 36] on icon "button" at bounding box center [121, 33] width 5 height 8
click at [98, 28] on div "button" at bounding box center [103, 32] width 11 height 8
drag, startPoint x: 151, startPoint y: 107, endPoint x: 233, endPoint y: 104, distance: 81.7
drag, startPoint x: 152, startPoint y: 111, endPoint x: 155, endPoint y: 125, distance: 14.6
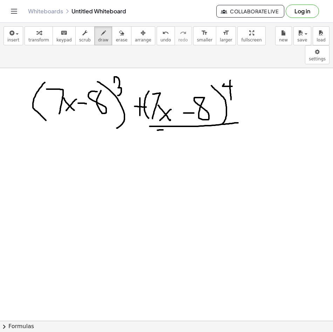
drag, startPoint x: 164, startPoint y: 120, endPoint x: 177, endPoint y: 120, distance: 13.0
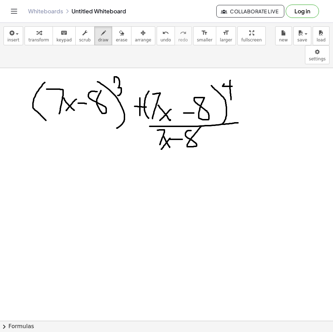
drag, startPoint x: 182, startPoint y: 112, endPoint x: 196, endPoint y: 107, distance: 14.9
drag, startPoint x: 188, startPoint y: 114, endPoint x: 198, endPoint y: 109, distance: 11.1
drag, startPoint x: 189, startPoint y: 111, endPoint x: 193, endPoint y: 112, distance: 4.7
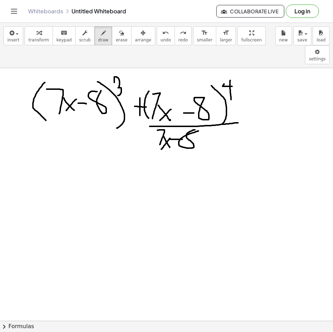
drag, startPoint x: 24, startPoint y: 115, endPoint x: 63, endPoint y: 121, distance: 39.8
drag, startPoint x: 47, startPoint y: 124, endPoint x: 52, endPoint y: 140, distance: 16.7
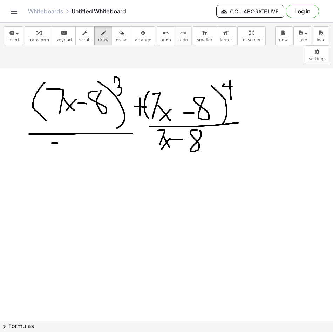
drag, startPoint x: 59, startPoint y: 131, endPoint x: 67, endPoint y: 138, distance: 10.7
drag, startPoint x: 66, startPoint y: 132, endPoint x: 79, endPoint y: 131, distance: 13.0
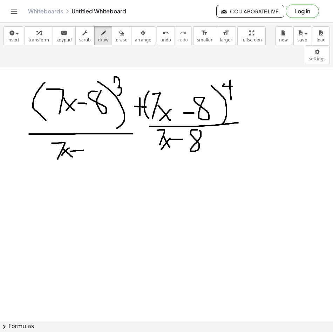
drag, startPoint x: 86, startPoint y: 122, endPoint x: 90, endPoint y: 119, distance: 5.5
drag, startPoint x: 255, startPoint y: 56, endPoint x: 258, endPoint y: 73, distance: 17.7
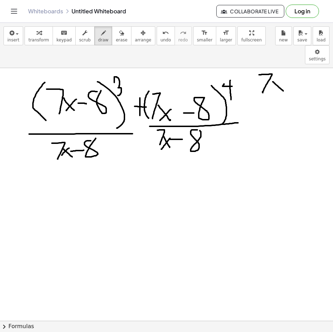
drag, startPoint x: 267, startPoint y: 63, endPoint x: 279, endPoint y: 73, distance: 15.9
drag, startPoint x: 276, startPoint y: 65, endPoint x: 269, endPoint y: 74, distance: 11.7
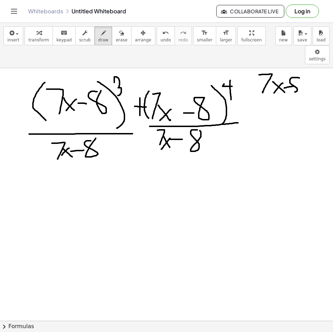
drag, startPoint x: 289, startPoint y: 59, endPoint x: 299, endPoint y: 59, distance: 9.8
drag, startPoint x: 237, startPoint y: 91, endPoint x: 294, endPoint y: 82, distance: 58.2
drag, startPoint x: 255, startPoint y: 98, endPoint x: 259, endPoint y: 110, distance: 13.1
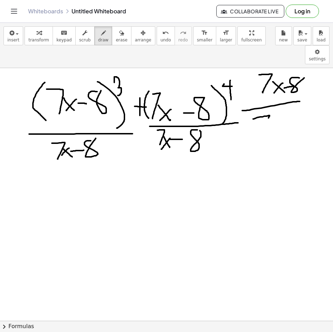
drag, startPoint x: 264, startPoint y: 110, endPoint x: 269, endPoint y: 113, distance: 5.8
drag, startPoint x: 268, startPoint y: 108, endPoint x: 263, endPoint y: 115, distance: 7.8
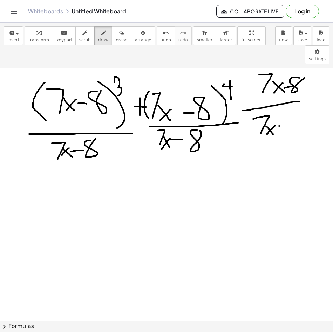
drag, startPoint x: 274, startPoint y: 107, endPoint x: 285, endPoint y: 105, distance: 11.4
drag, startPoint x: 305, startPoint y: 55, endPoint x: 304, endPoint y: 64, distance: 8.4
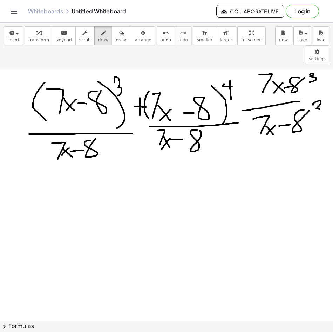
drag, startPoint x: 308, startPoint y: 86, endPoint x: 308, endPoint y: 97, distance: 11.2
drag, startPoint x: 95, startPoint y: 118, endPoint x: 97, endPoint y: 125, distance: 7.1
drag, startPoint x: 200, startPoint y: 111, endPoint x: 202, endPoint y: 121, distance: 10.6
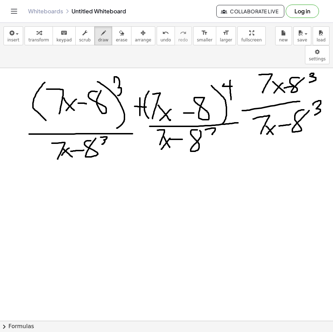
drag, startPoint x: 46, startPoint y: 119, endPoint x: 70, endPoint y: 137, distance: 30.1
drag, startPoint x: 94, startPoint y: 120, endPoint x: 118, endPoint y: 129, distance: 26.5
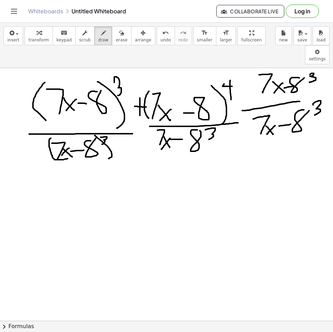
drag, startPoint x: 151, startPoint y: 111, endPoint x: 169, endPoint y: 129, distance: 24.8
drag, startPoint x: 200, startPoint y: 130, endPoint x: 143, endPoint y: 133, distance: 57.5
drag, startPoint x: 60, startPoint y: 130, endPoint x: 114, endPoint y: 57, distance: 90.7
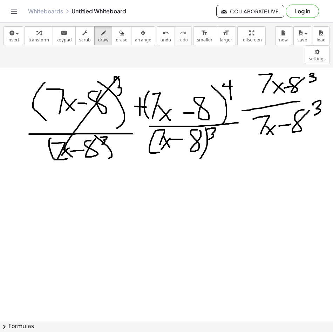
drag, startPoint x: 78, startPoint y: 167, endPoint x: 75, endPoint y: 193, distance: 26.5
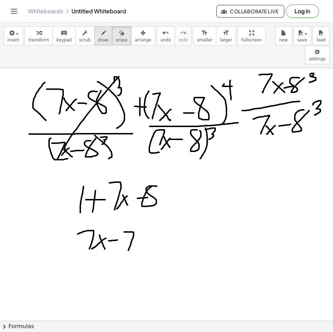
click at [112, 40] on button "erase" at bounding box center [121, 35] width 19 height 19
click at [116, 40] on span "erase" at bounding box center [122, 39] width 12 height 5
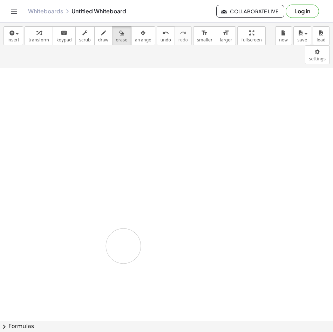
drag, startPoint x: 75, startPoint y: 69, endPoint x: 77, endPoint y: 47, distance: 21.9
click at [94, 44] on button "draw" at bounding box center [103, 35] width 18 height 19
drag, startPoint x: 39, startPoint y: 67, endPoint x: 48, endPoint y: 86, distance: 20.9
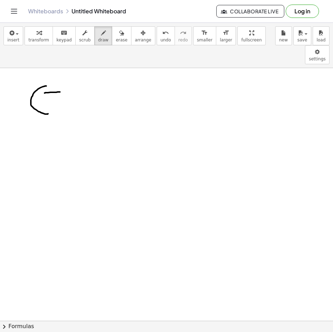
drag, startPoint x: 39, startPoint y: 74, endPoint x: 50, endPoint y: 93, distance: 22.1
drag, startPoint x: 59, startPoint y: 84, endPoint x: 67, endPoint y: 94, distance: 12.2
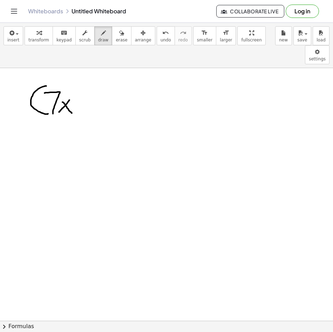
drag, startPoint x: 74, startPoint y: 86, endPoint x: 90, endPoint y: 85, distance: 16.1
drag, startPoint x: 98, startPoint y: 71, endPoint x: 98, endPoint y: 86, distance: 15.1
drag, startPoint x: 104, startPoint y: 65, endPoint x: 97, endPoint y: 89, distance: 24.9
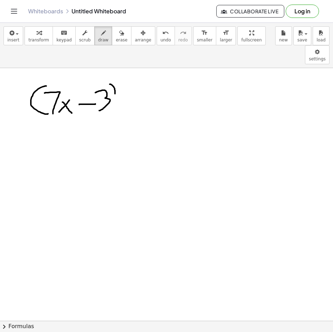
drag, startPoint x: 111, startPoint y: 68, endPoint x: 122, endPoint y: 80, distance: 16.4
drag, startPoint x: 147, startPoint y: 66, endPoint x: 148, endPoint y: 77, distance: 10.5
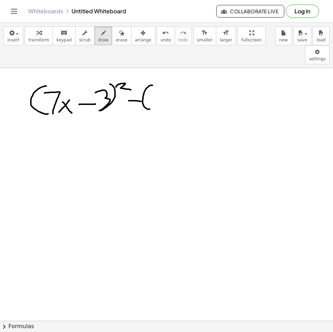
drag, startPoint x: 148, startPoint y: 72, endPoint x: 154, endPoint y: 86, distance: 14.9
drag, startPoint x: 168, startPoint y: 82, endPoint x: 174, endPoint y: 77, distance: 8.7
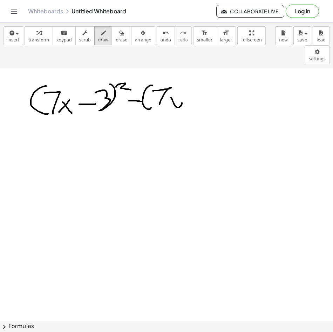
drag, startPoint x: 173, startPoint y: 76, endPoint x: 162, endPoint y: 89, distance: 17.4
drag, startPoint x: 183, startPoint y: 80, endPoint x: 190, endPoint y: 80, distance: 7.0
drag, startPoint x: 196, startPoint y: 75, endPoint x: 191, endPoint y: 83, distance: 9.3
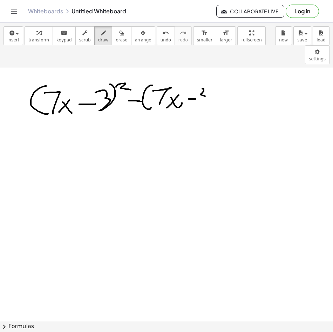
drag, startPoint x: 210, startPoint y: 83, endPoint x: 201, endPoint y: 93, distance: 12.7
drag, startPoint x: 233, startPoint y: 58, endPoint x: 240, endPoint y: 60, distance: 6.9
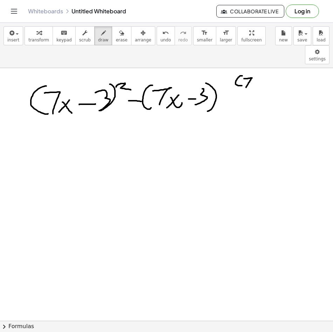
drag, startPoint x: 239, startPoint y: 60, endPoint x: 241, endPoint y: 68, distance: 9.0
drag, startPoint x: 246, startPoint y: 62, endPoint x: 257, endPoint y: 68, distance: 12.7
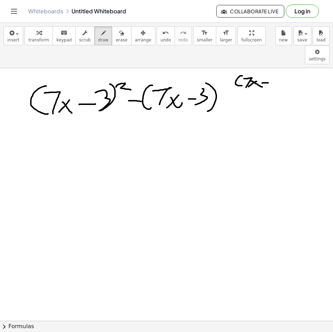
drag, startPoint x: 257, startPoint y: 64, endPoint x: 263, endPoint y: 64, distance: 6.0
drag, startPoint x: 273, startPoint y: 58, endPoint x: 258, endPoint y: 72, distance: 20.1
drag, startPoint x: 258, startPoint y: 73, endPoint x: 277, endPoint y: 75, distance: 19.4
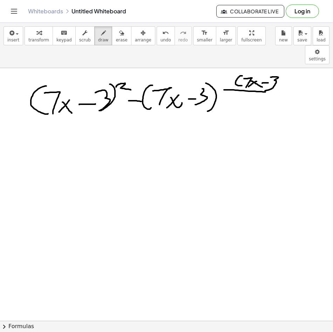
drag, startPoint x: 251, startPoint y: 79, endPoint x: 252, endPoint y: 90, distance: 11.3
drag, startPoint x: 252, startPoint y: 90, endPoint x: 260, endPoint y: 90, distance: 8.4
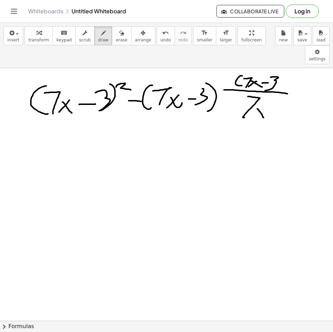
drag, startPoint x: 260, startPoint y: 90, endPoint x: 250, endPoint y: 100, distance: 14.4
drag, startPoint x: 258, startPoint y: 95, endPoint x: 265, endPoint y: 94, distance: 7.4
drag, startPoint x: 267, startPoint y: 87, endPoint x: 263, endPoint y: 100, distance: 13.6
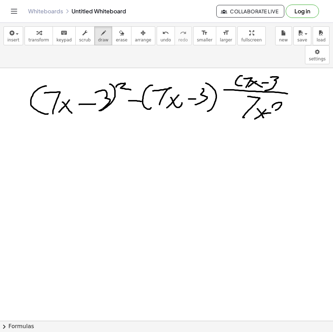
drag, startPoint x: 123, startPoint y: 97, endPoint x: 178, endPoint y: 100, distance: 55.8
drag, startPoint x: 138, startPoint y: 104, endPoint x: 153, endPoint y: 122, distance: 23.4
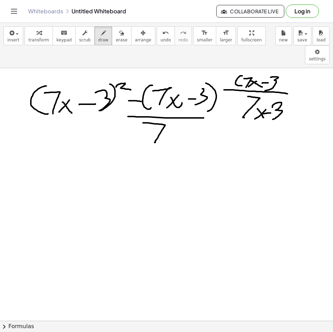
drag, startPoint x: 163, startPoint y: 114, endPoint x: 166, endPoint y: 125, distance: 11.9
drag, startPoint x: 156, startPoint y: 120, endPoint x: 152, endPoint y: 123, distance: 4.8
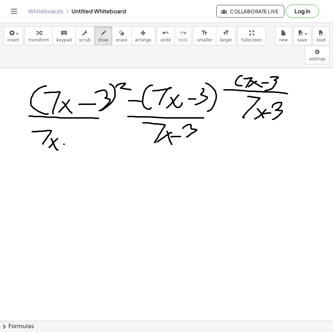
drag, startPoint x: 57, startPoint y: 154, endPoint x: 74, endPoint y: 173, distance: 24.8
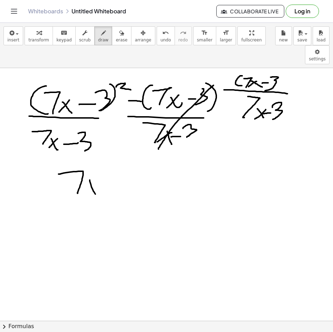
drag, startPoint x: 84, startPoint y: 161, endPoint x: 94, endPoint y: 162, distance: 9.5
drag, startPoint x: 91, startPoint y: 163, endPoint x: 80, endPoint y: 172, distance: 13.7
drag, startPoint x: 91, startPoint y: 168, endPoint x: 101, endPoint y: 168, distance: 10.5
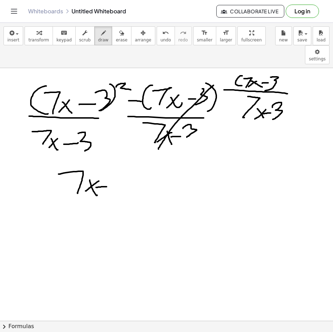
drag, startPoint x: 105, startPoint y: 158, endPoint x: 97, endPoint y: 174, distance: 17.2
drag, startPoint x: 37, startPoint y: 163, endPoint x: 66, endPoint y: 171, distance: 29.3
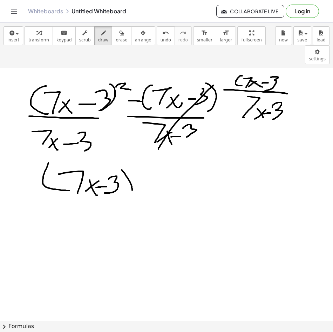
drag, startPoint x: 124, startPoint y: 162, endPoint x: 124, endPoint y: 178, distance: 15.8
drag, startPoint x: 141, startPoint y: 156, endPoint x: 142, endPoint y: 171, distance: 15.1
drag, startPoint x: 143, startPoint y: 164, endPoint x: 149, endPoint y: 179, distance: 16.2
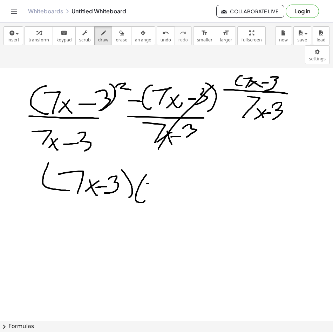
drag, startPoint x: 158, startPoint y: 178, endPoint x: 163, endPoint y: 179, distance: 5.4
drag, startPoint x: 166, startPoint y: 175, endPoint x: 171, endPoint y: 175, distance: 5.6
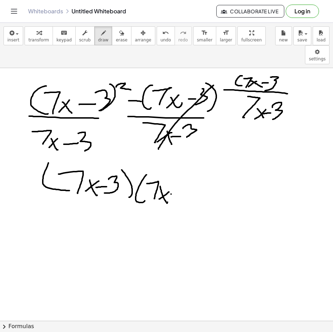
drag, startPoint x: 181, startPoint y: 166, endPoint x: 123, endPoint y: 149, distance: 60.3
drag, startPoint x: 183, startPoint y: 151, endPoint x: 191, endPoint y: 190, distance: 39.9
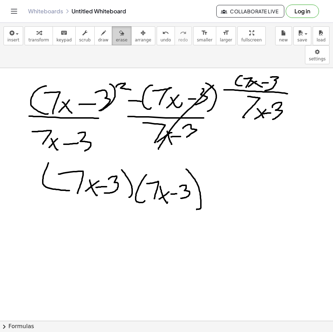
click at [116, 37] on span "erase" at bounding box center [122, 39] width 12 height 5
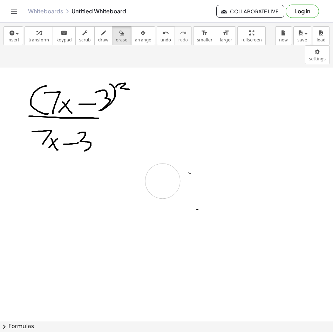
drag, startPoint x: 255, startPoint y: 67, endPoint x: 233, endPoint y: 175, distance: 110.5
click at [98, 37] on span "draw" at bounding box center [103, 39] width 11 height 5
click at [112, 35] on button "erase" at bounding box center [121, 35] width 19 height 19
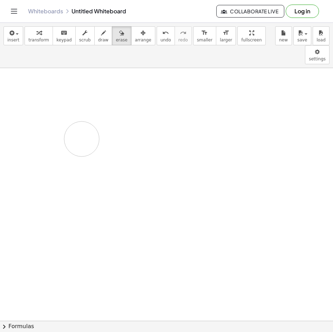
drag, startPoint x: 63, startPoint y: 80, endPoint x: 83, endPoint y: 115, distance: 40.3
click at [101, 30] on icon "button" at bounding box center [103, 33] width 5 height 8
drag, startPoint x: 39, startPoint y: 83, endPoint x: 48, endPoint y: 88, distance: 11.1
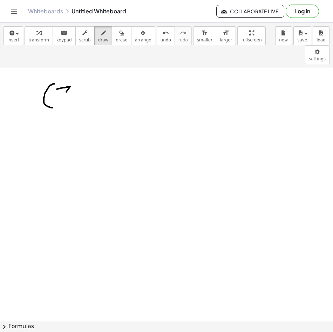
drag, startPoint x: 52, startPoint y: 70, endPoint x: 55, endPoint y: 86, distance: 16.1
drag, startPoint x: 66, startPoint y: 76, endPoint x: 68, endPoint y: 94, distance: 18.0
drag, startPoint x: 67, startPoint y: 77, endPoint x: 78, endPoint y: 80, distance: 11.8
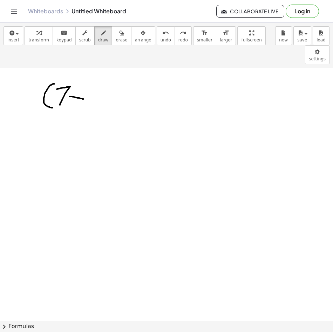
drag, startPoint x: 75, startPoint y: 73, endPoint x: 81, endPoint y: 79, distance: 7.4
drag, startPoint x: 89, startPoint y: 65, endPoint x: 93, endPoint y: 85, distance: 20.6
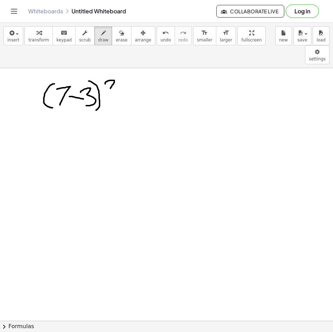
drag, startPoint x: 100, startPoint y: 65, endPoint x: 116, endPoint y: 70, distance: 16.6
drag, startPoint x: 58, startPoint y: 80, endPoint x: 68, endPoint y: 90, distance: 14.1
drag, startPoint x: 64, startPoint y: 81, endPoint x: 57, endPoint y: 90, distance: 11.3
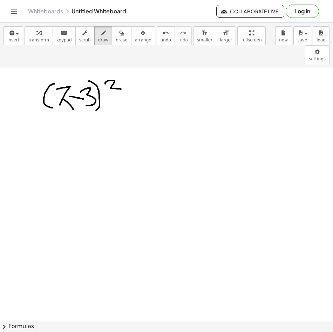
drag, startPoint x: 109, startPoint y: 75, endPoint x: 124, endPoint y: 75, distance: 14.4
drag, startPoint x: 125, startPoint y: 69, endPoint x: 134, endPoint y: 93, distance: 25.8
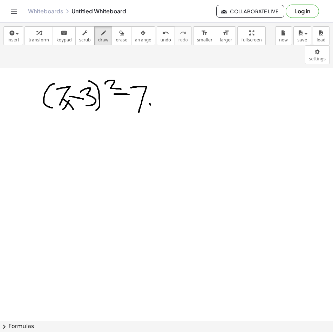
drag, startPoint x: 145, startPoint y: 86, endPoint x: 154, endPoint y: 90, distance: 9.9
drag, startPoint x: 154, startPoint y: 88, endPoint x: 151, endPoint y: 94, distance: 6.9
drag, startPoint x: 157, startPoint y: 89, endPoint x: 166, endPoint y: 89, distance: 8.8
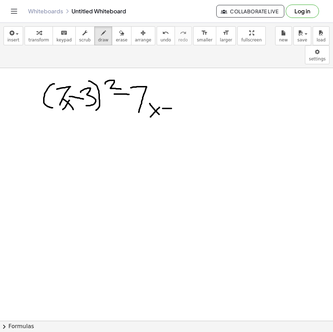
drag, startPoint x: 168, startPoint y: 83, endPoint x: 129, endPoint y: 78, distance: 38.9
drag, startPoint x: 124, startPoint y: 60, endPoint x: 142, endPoint y: 86, distance: 31.1
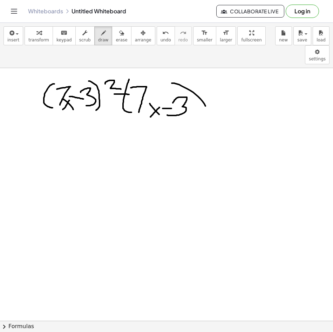
drag, startPoint x: 174, startPoint y: 66, endPoint x: 75, endPoint y: 50, distance: 100.0
drag, startPoint x: 220, startPoint y: 71, endPoint x: 228, endPoint y: 77, distance: 9.3
drag, startPoint x: 228, startPoint y: 67, endPoint x: 233, endPoint y: 75, distance: 8.5
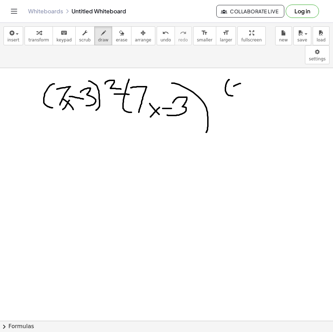
drag, startPoint x: 238, startPoint y: 72, endPoint x: 245, endPoint y: 72, distance: 7.0
drag, startPoint x: 248, startPoint y: 68, endPoint x: 246, endPoint y: 78, distance: 10.7
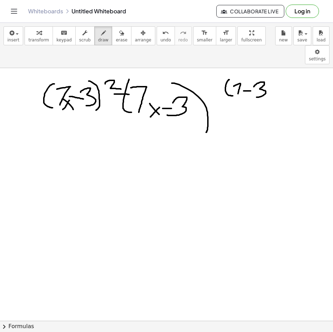
drag, startPoint x: 236, startPoint y: 74, endPoint x: 238, endPoint y: 78, distance: 5.0
drag, startPoint x: 261, startPoint y: 60, endPoint x: 261, endPoint y: 85, distance: 25.2
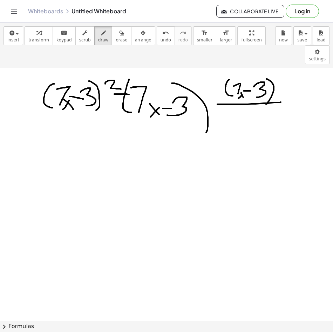
drag, startPoint x: 212, startPoint y: 85, endPoint x: 275, endPoint y: 83, distance: 63.5
drag, startPoint x: 223, startPoint y: 106, endPoint x: 235, endPoint y: 102, distance: 13.0
drag, startPoint x: 241, startPoint y: 95, endPoint x: 234, endPoint y: 108, distance: 15.4
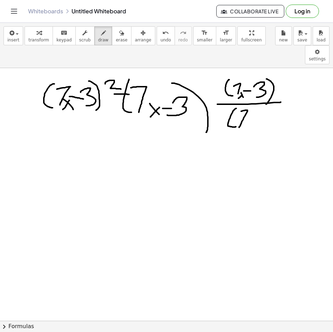
drag, startPoint x: 242, startPoint y: 98, endPoint x: 247, endPoint y: 108, distance: 10.2
drag, startPoint x: 250, startPoint y: 100, endPoint x: 256, endPoint y: 100, distance: 5.6
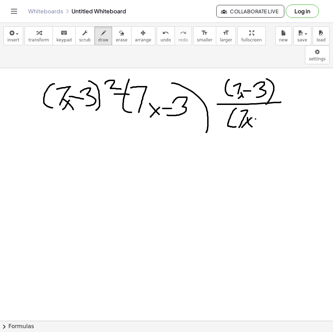
drag, startPoint x: 25, startPoint y: 95, endPoint x: 100, endPoint y: 94, distance: 74.3
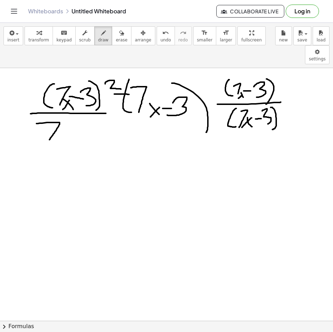
drag, startPoint x: 31, startPoint y: 104, endPoint x: 48, endPoint y: 118, distance: 21.9
drag, startPoint x: 56, startPoint y: 111, endPoint x: 61, endPoint y: 110, distance: 4.9
drag, startPoint x: 61, startPoint y: 110, endPoint x: 49, endPoint y: 120, distance: 15.4
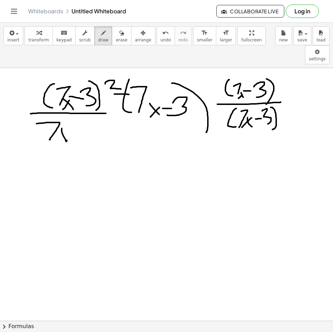
drag, startPoint x: 60, startPoint y: 114, endPoint x: 70, endPoint y: 114, distance: 10.2
drag, startPoint x: 71, startPoint y: 109, endPoint x: 73, endPoint y: 121, distance: 12.5
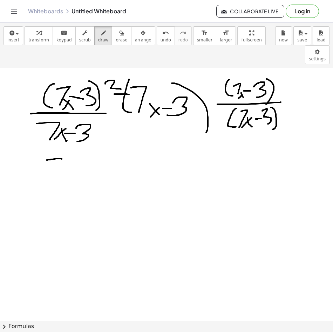
drag, startPoint x: 41, startPoint y: 141, endPoint x: 48, endPoint y: 160, distance: 20.4
drag, startPoint x: 55, startPoint y: 149, endPoint x: 66, endPoint y: 147, distance: 10.7
drag, startPoint x: 53, startPoint y: 158, endPoint x: 65, endPoint y: 150, distance: 15.2
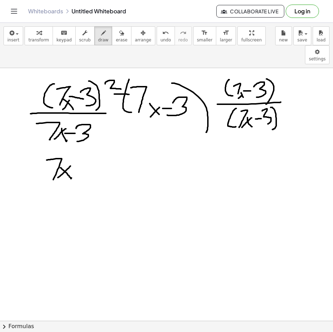
drag, startPoint x: 76, startPoint y: 149, endPoint x: 80, endPoint y: 149, distance: 3.9
drag, startPoint x: 82, startPoint y: 142, endPoint x: 86, endPoint y: 158, distance: 17.0
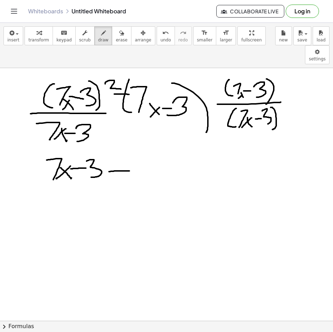
drag, startPoint x: 104, startPoint y: 152, endPoint x: 124, endPoint y: 152, distance: 20.3
drag, startPoint x: 36, startPoint y: 134, endPoint x: 59, endPoint y: 155, distance: 30.7
drag, startPoint x: 88, startPoint y: 134, endPoint x: 110, endPoint y: 153, distance: 28.6
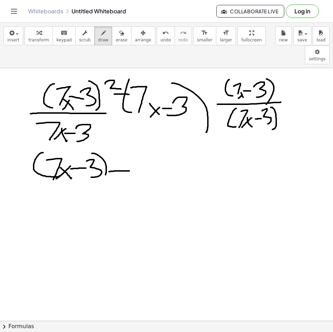
drag, startPoint x: 125, startPoint y: 140, endPoint x: 132, endPoint y: 163, distance: 24.2
drag, startPoint x: 135, startPoint y: 145, endPoint x: 144, endPoint y: 159, distance: 17.3
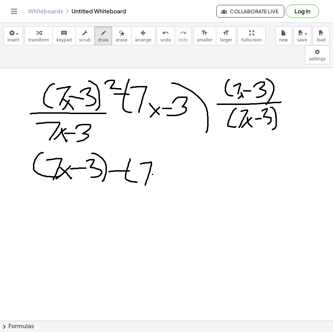
drag, startPoint x: 147, startPoint y: 155, endPoint x: 158, endPoint y: 163, distance: 13.5
drag, startPoint x: 156, startPoint y: 157, endPoint x: 145, endPoint y: 168, distance: 14.9
drag, startPoint x: 158, startPoint y: 157, endPoint x: 169, endPoint y: 155, distance: 11.2
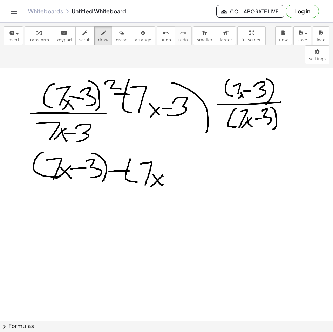
drag, startPoint x: 169, startPoint y: 148, endPoint x: 162, endPoint y: 162, distance: 16.3
drag, startPoint x: 188, startPoint y: 156, endPoint x: 178, endPoint y: 171, distance: 18.8
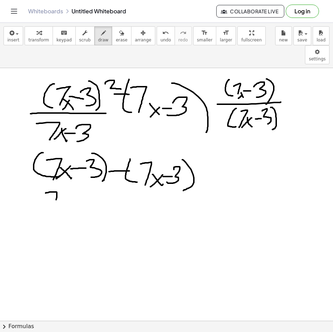
drag, startPoint x: 40, startPoint y: 174, endPoint x: 52, endPoint y: 184, distance: 15.6
drag, startPoint x: 55, startPoint y: 176, endPoint x: 66, endPoint y: 190, distance: 17.7
drag, startPoint x: 66, startPoint y: 181, endPoint x: 60, endPoint y: 191, distance: 11.5
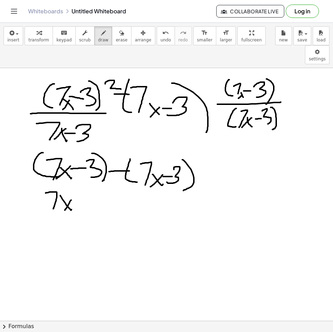
drag, startPoint x: 70, startPoint y: 184, endPoint x: 82, endPoint y: 184, distance: 12.3
drag, startPoint x: 89, startPoint y: 175, endPoint x: 84, endPoint y: 189, distance: 15.8
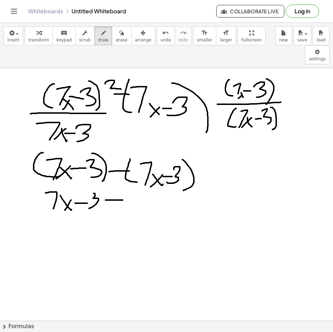
drag, startPoint x: 103, startPoint y: 181, endPoint x: 117, endPoint y: 181, distance: 14.4
drag, startPoint x: 119, startPoint y: 171, endPoint x: 121, endPoint y: 187, distance: 16.3
drag, startPoint x: 130, startPoint y: 177, endPoint x: 139, endPoint y: 176, distance: 9.2
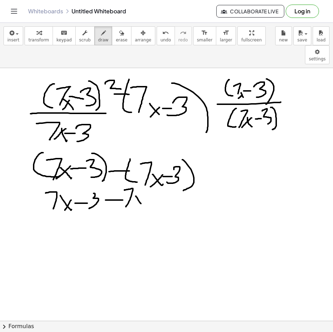
drag, startPoint x: 150, startPoint y: 177, endPoint x: 150, endPoint y: 190, distance: 13.3
